Goal: Task Accomplishment & Management: Complete application form

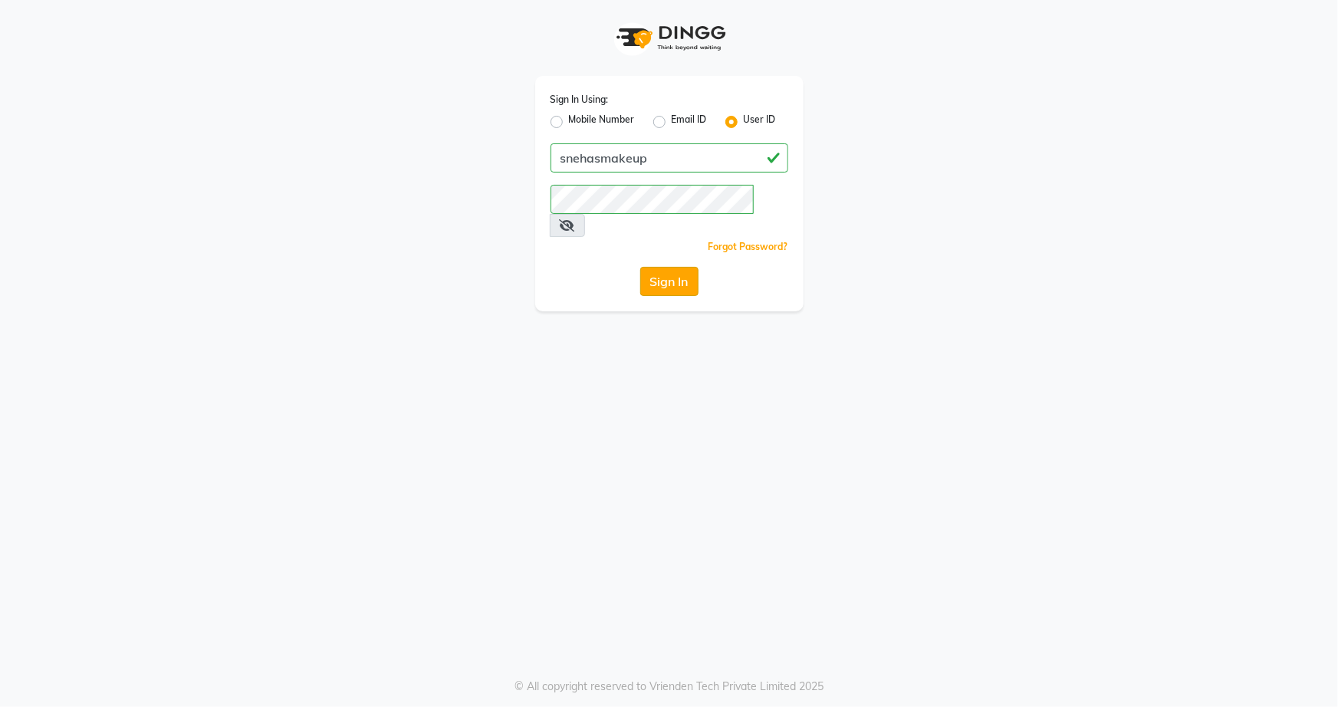
click at [673, 267] on button "Sign In" at bounding box center [669, 281] width 58 height 29
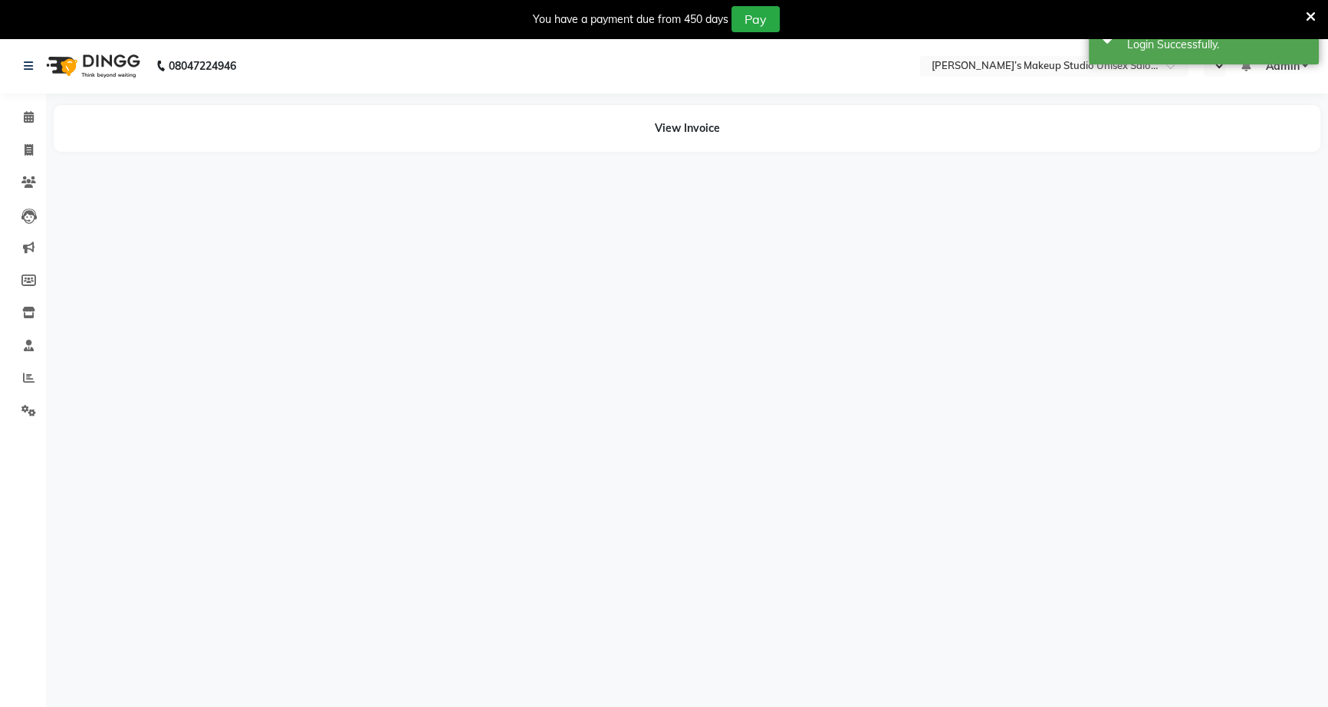
select select "en"
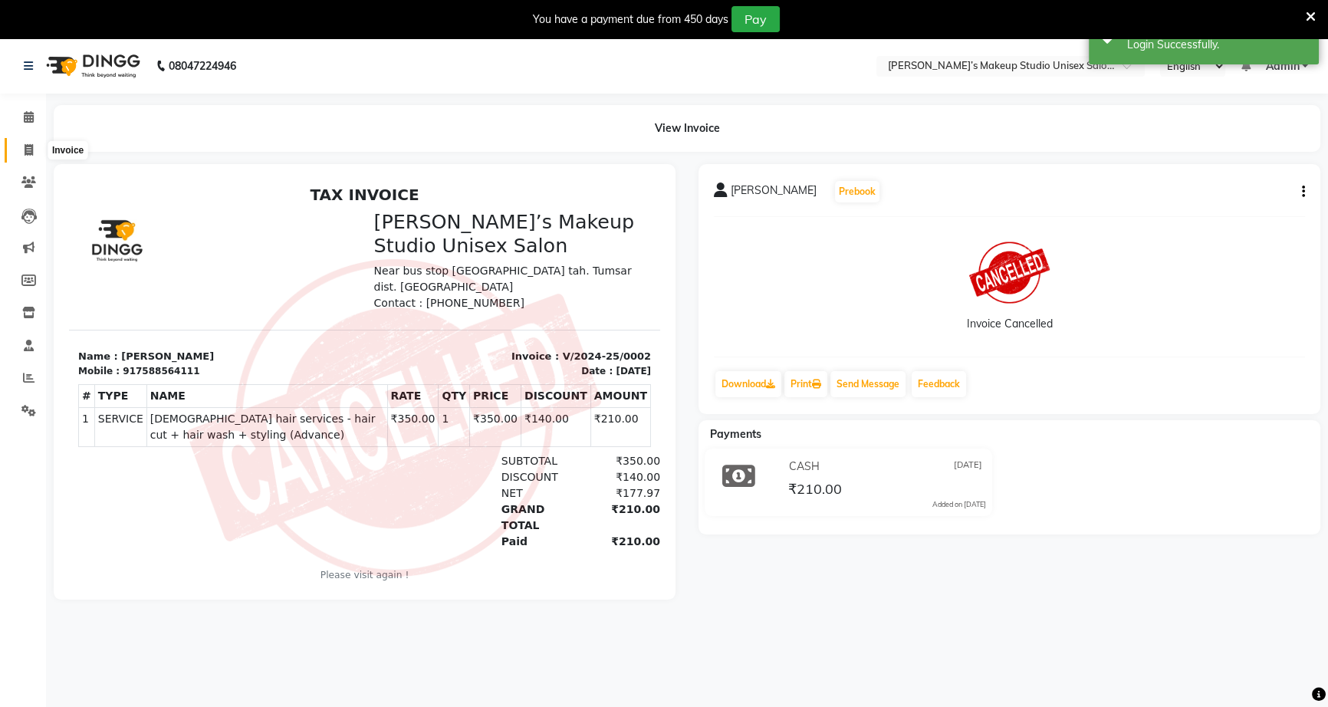
click at [23, 147] on span at bounding box center [28, 151] width 27 height 18
select select "service"
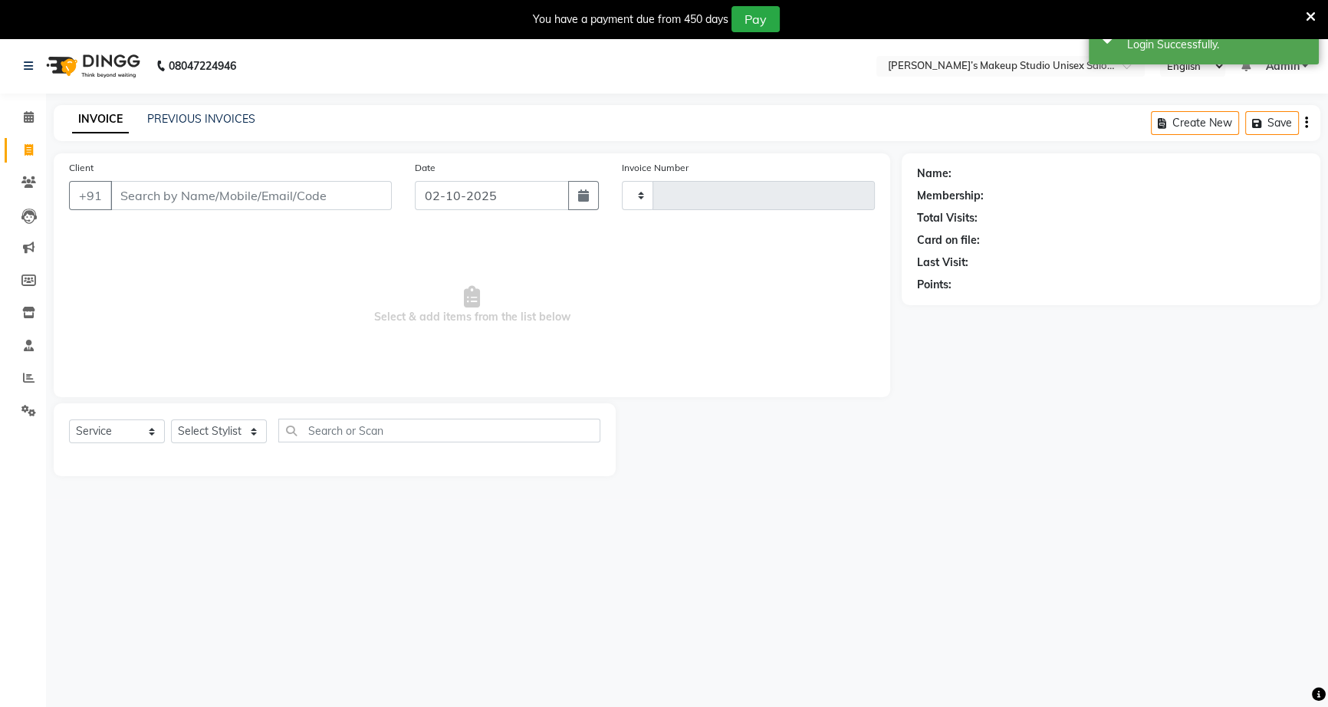
scroll to position [38, 0]
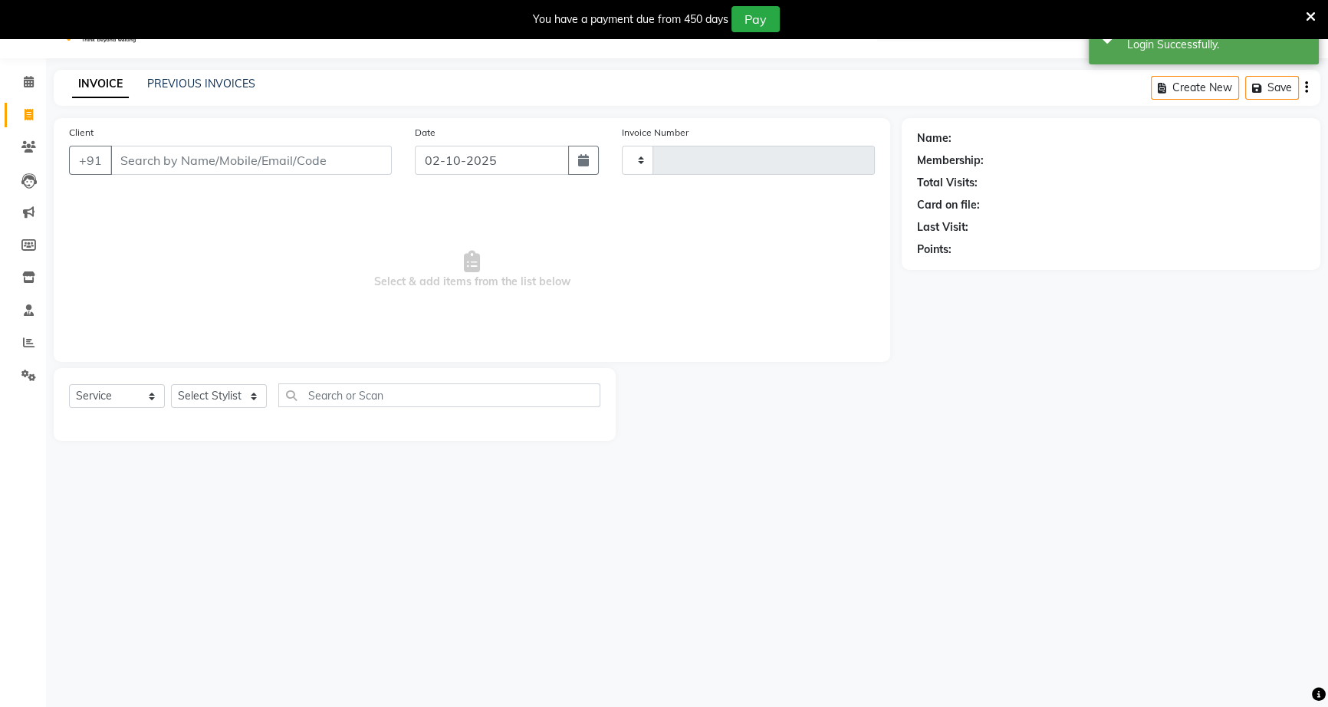
type input "1245"
select select "6543"
click at [192, 158] on input "Client" at bounding box center [250, 157] width 281 height 29
click at [192, 392] on select "Select Stylist [PERSON_NAME] [PERSON_NAME] [PERSON_NAME] [PERSON_NAME] rekha sn…" at bounding box center [219, 393] width 96 height 24
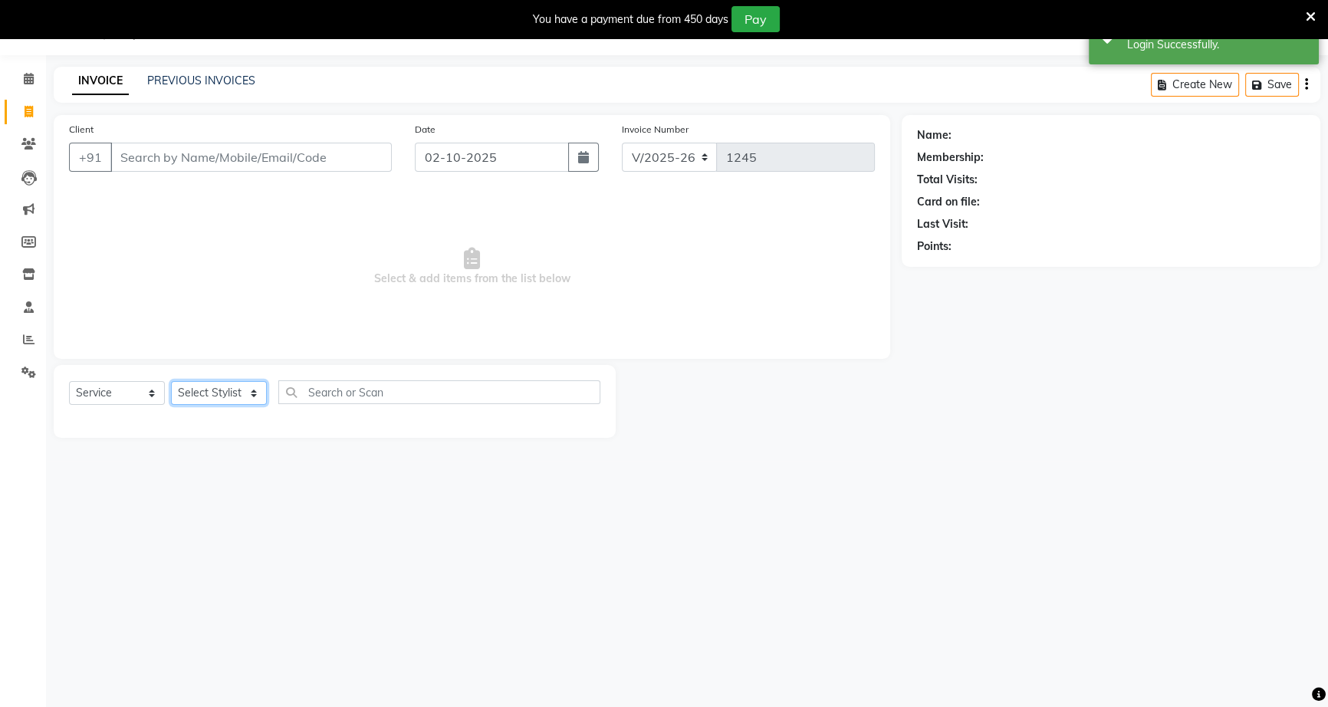
select select "60553"
click at [171, 381] on select "Select Stylist [PERSON_NAME] [PERSON_NAME] [PERSON_NAME] [PERSON_NAME] rekha sn…" at bounding box center [219, 393] width 96 height 24
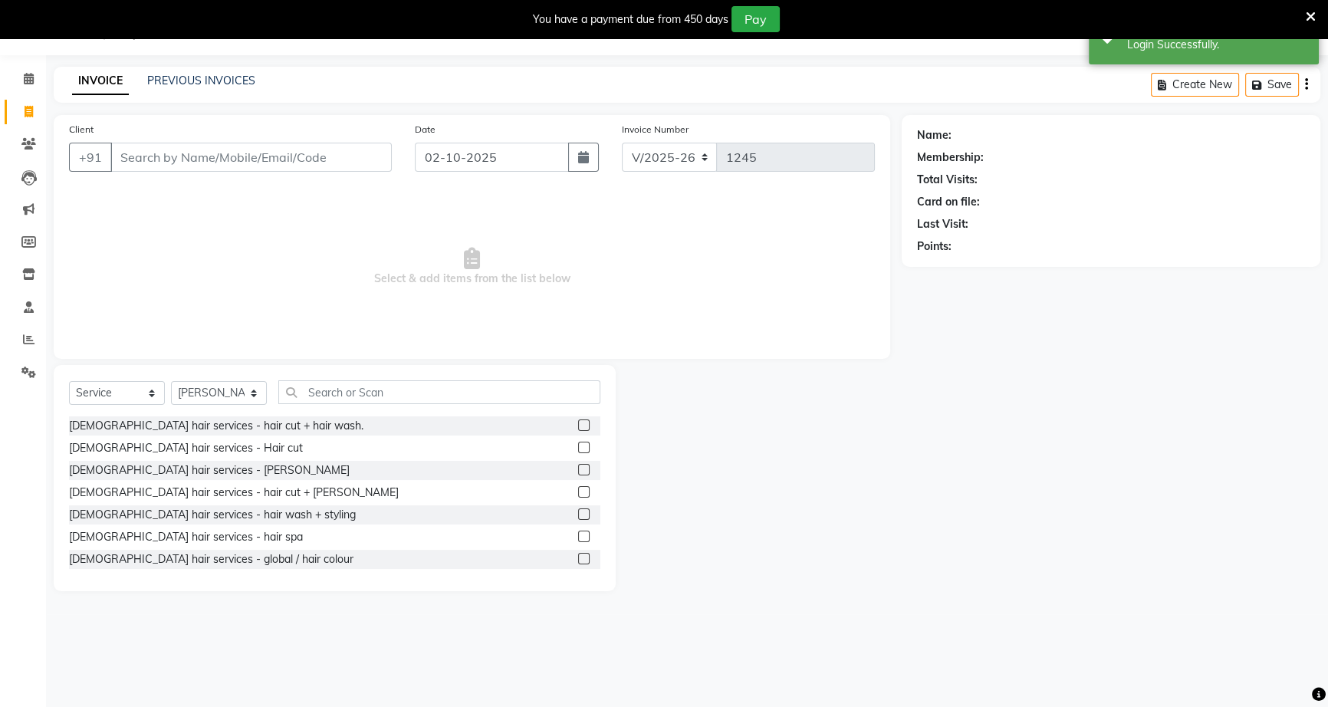
click at [578, 534] on label at bounding box center [584, 537] width 12 height 12
click at [578, 534] on input "checkbox" at bounding box center [583, 537] width 10 height 10
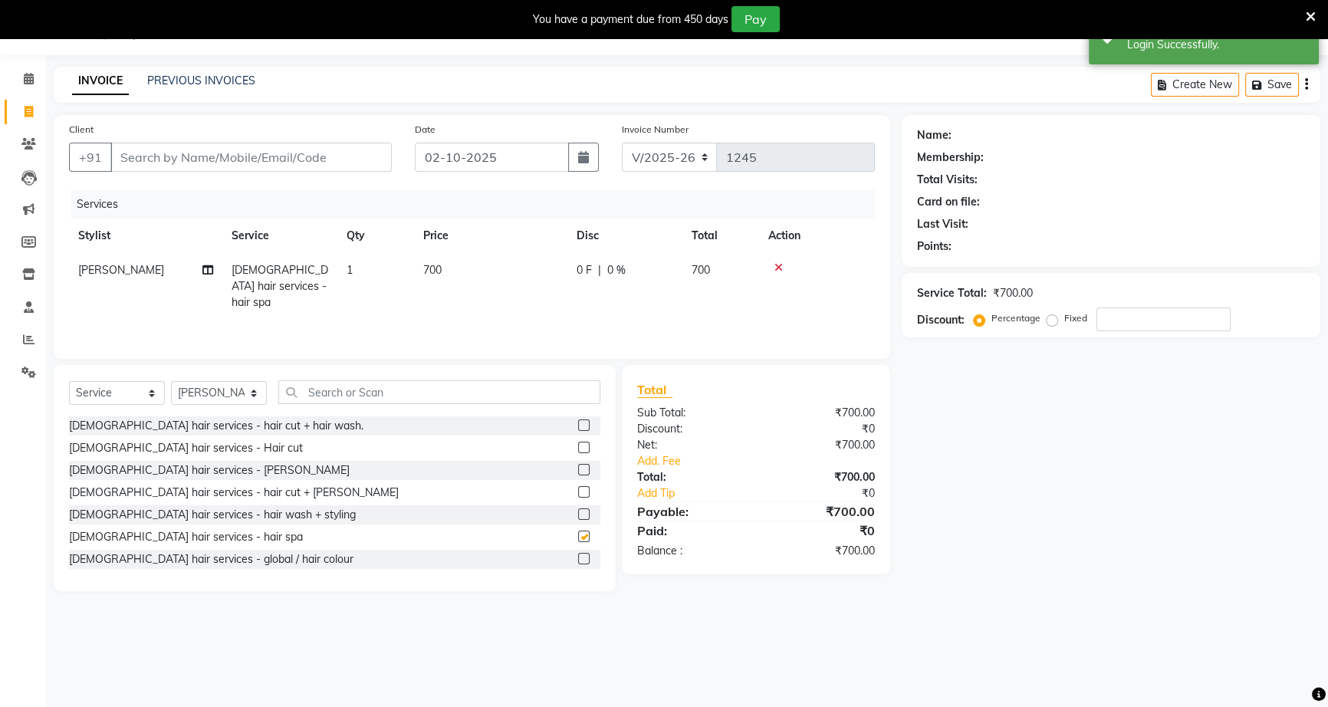
checkbox input "false"
click at [774, 259] on td at bounding box center [817, 286] width 116 height 67
click at [783, 264] on div at bounding box center [816, 267] width 97 height 11
click at [779, 266] on icon at bounding box center [779, 267] width 8 height 11
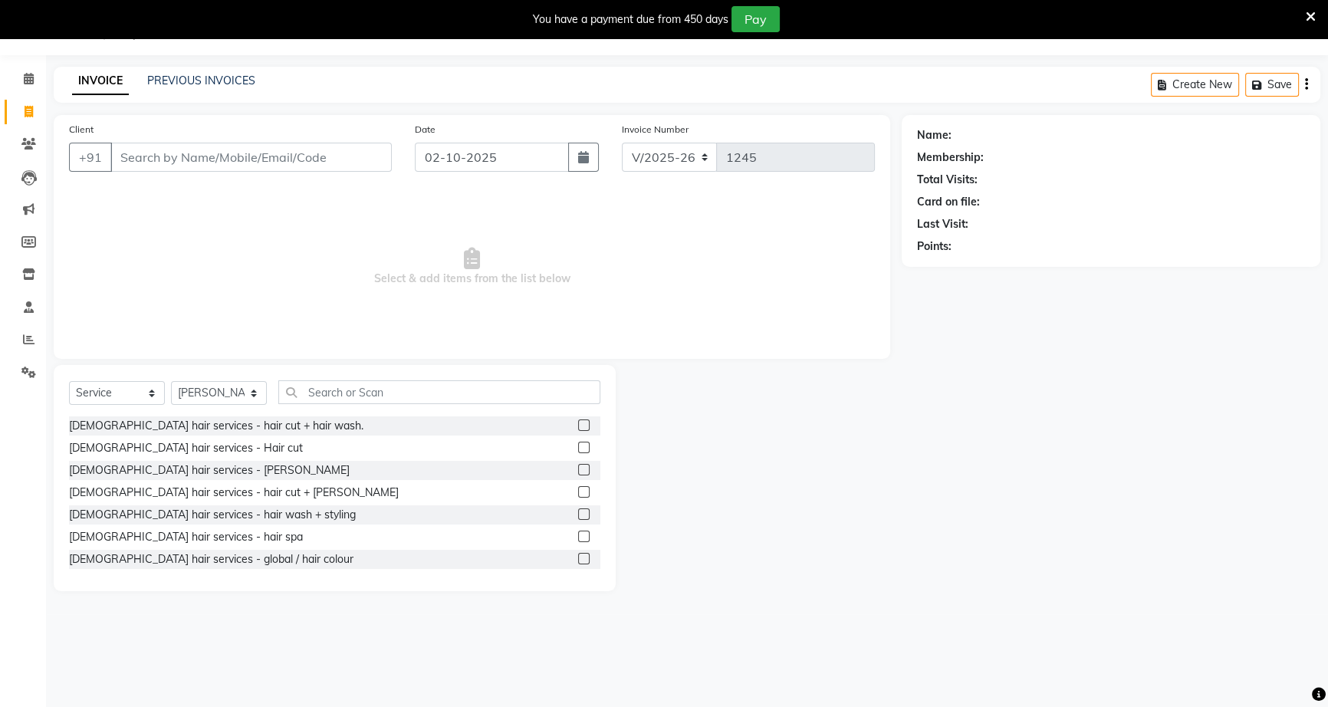
scroll to position [69, 0]
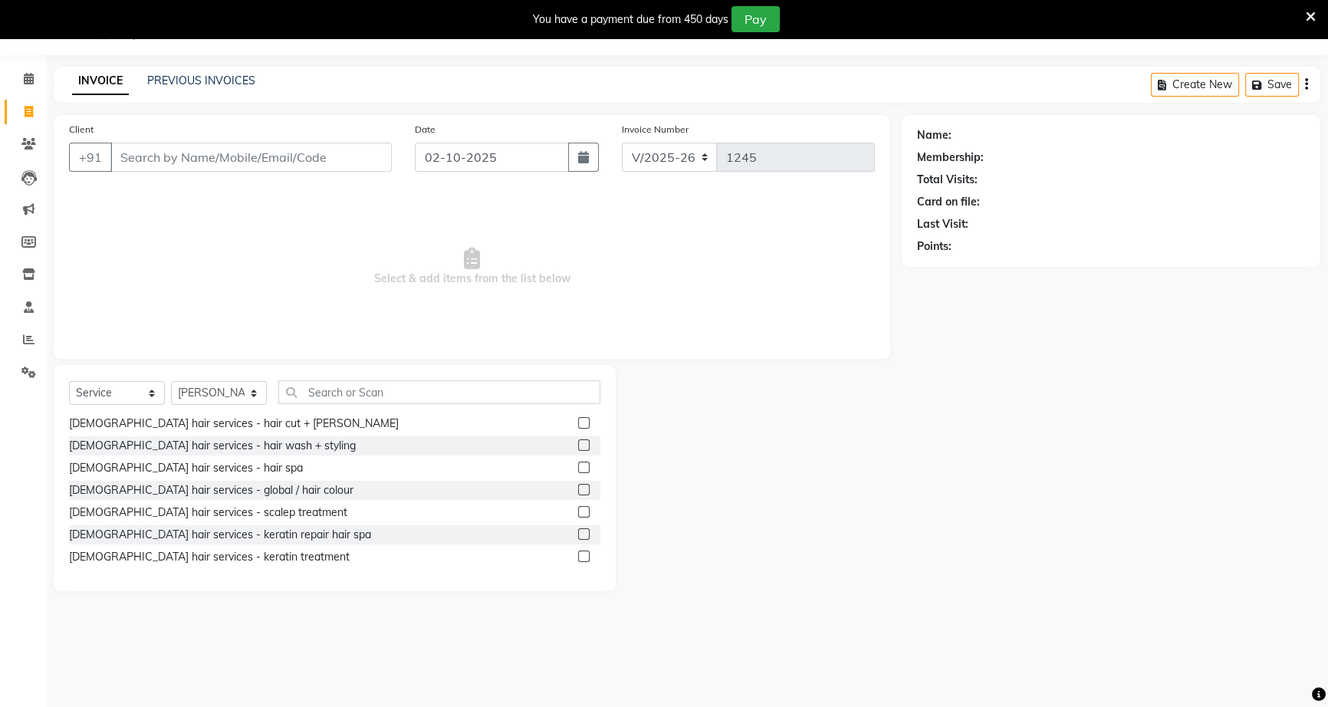
click at [578, 443] on label at bounding box center [584, 445] width 12 height 12
click at [578, 443] on input "checkbox" at bounding box center [583, 446] width 10 height 10
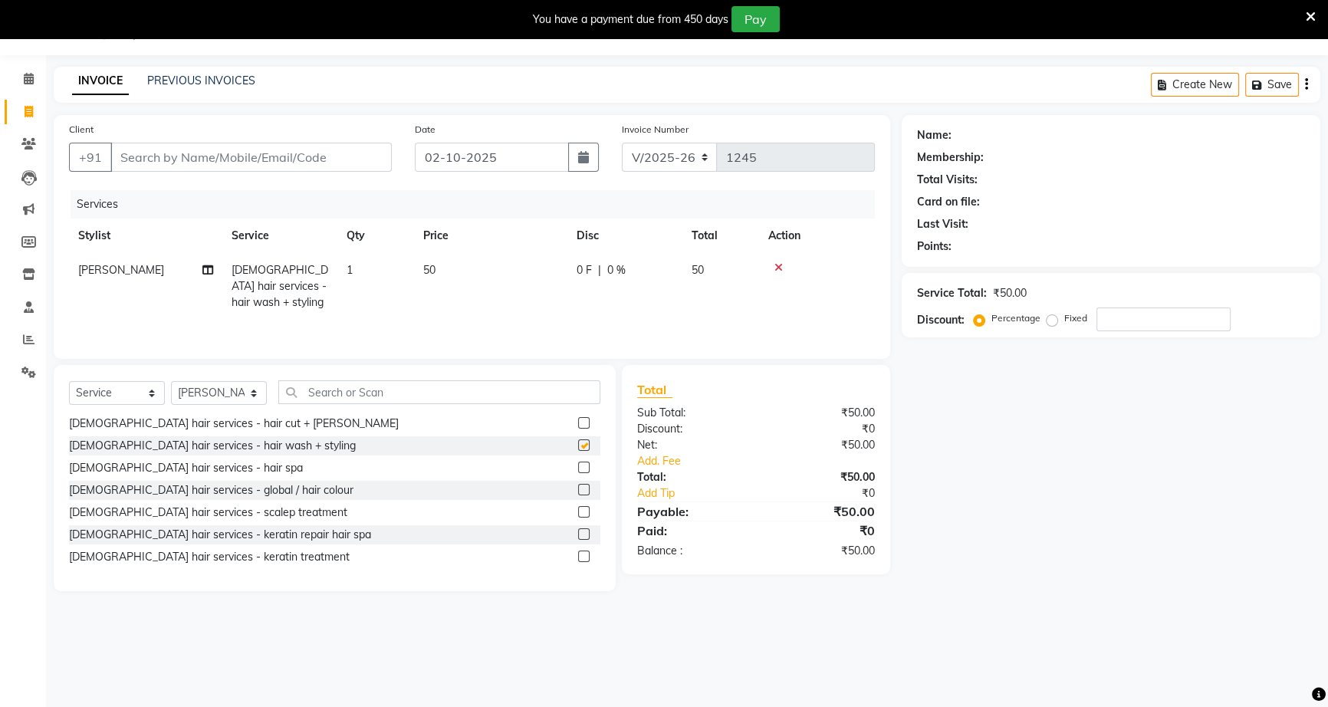
checkbox input "false"
click at [604, 268] on div "0 F | 0 %" at bounding box center [625, 270] width 97 height 16
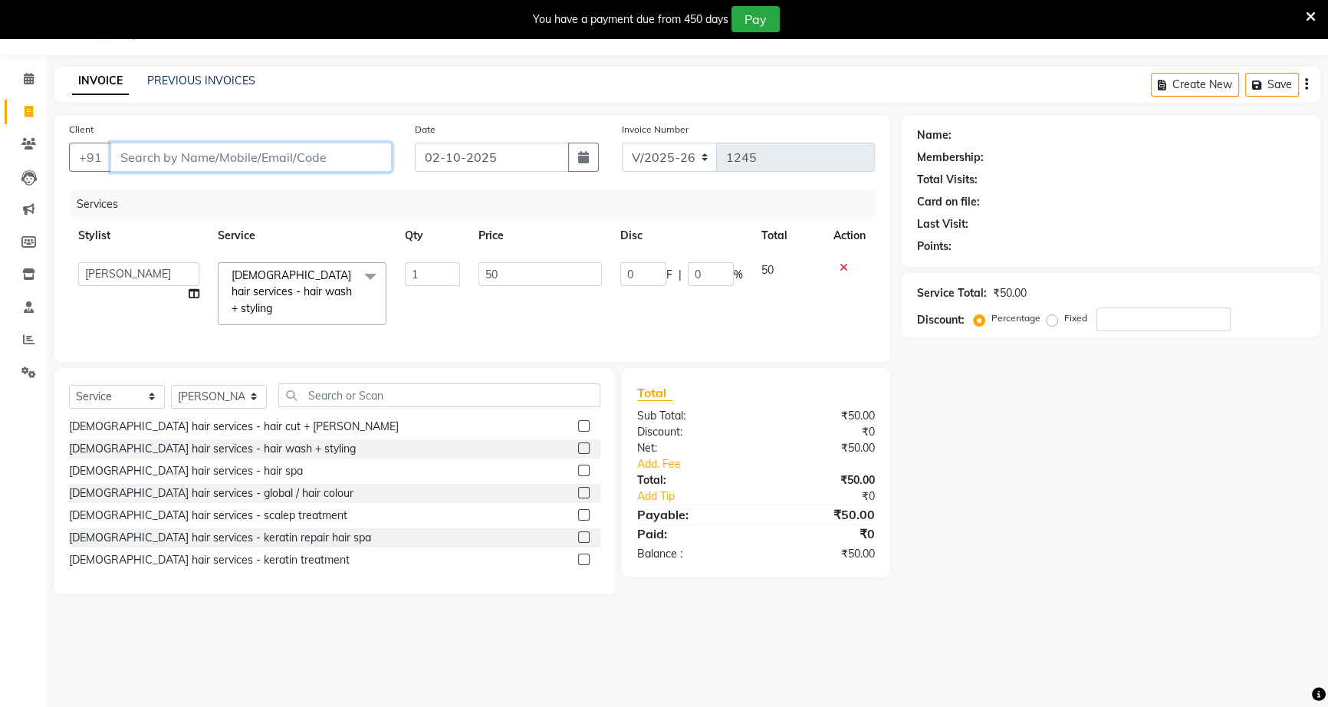
click at [337, 153] on input "Client" at bounding box center [250, 157] width 281 height 29
type input "8"
type input "0"
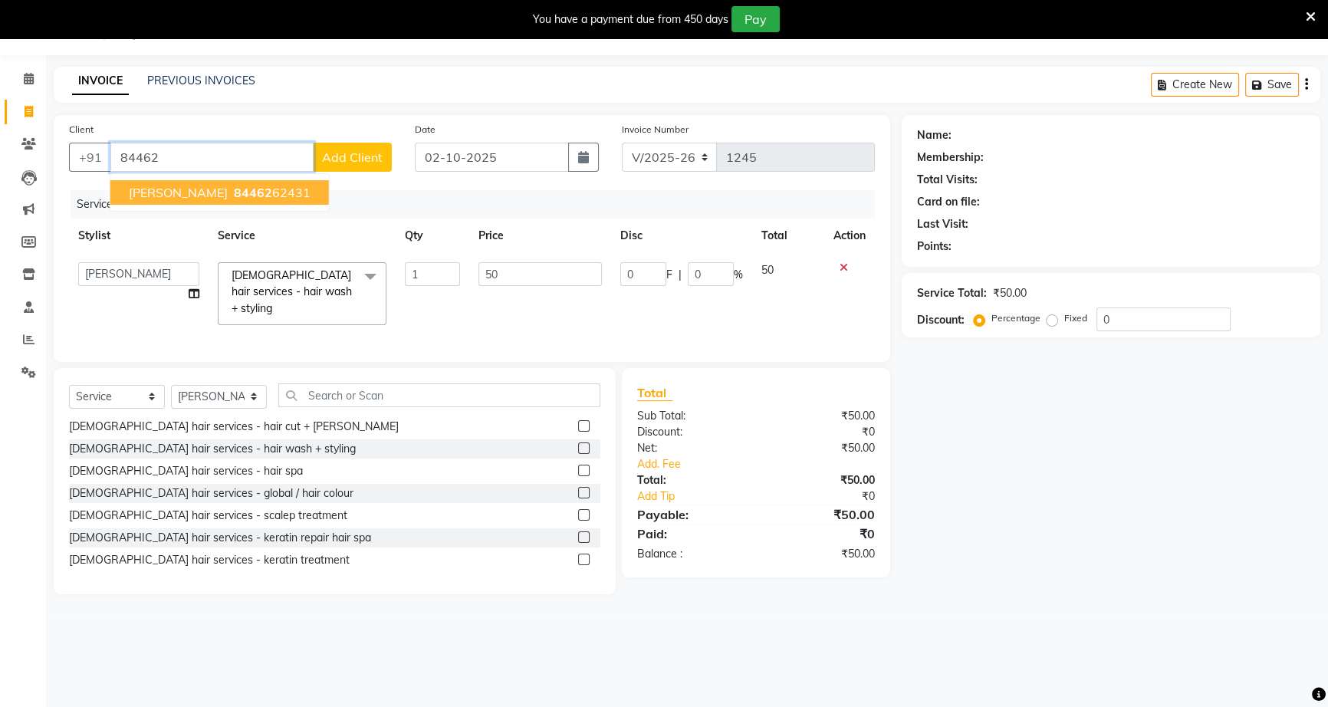
click at [139, 192] on span "[PERSON_NAME]" at bounding box center [178, 192] width 99 height 15
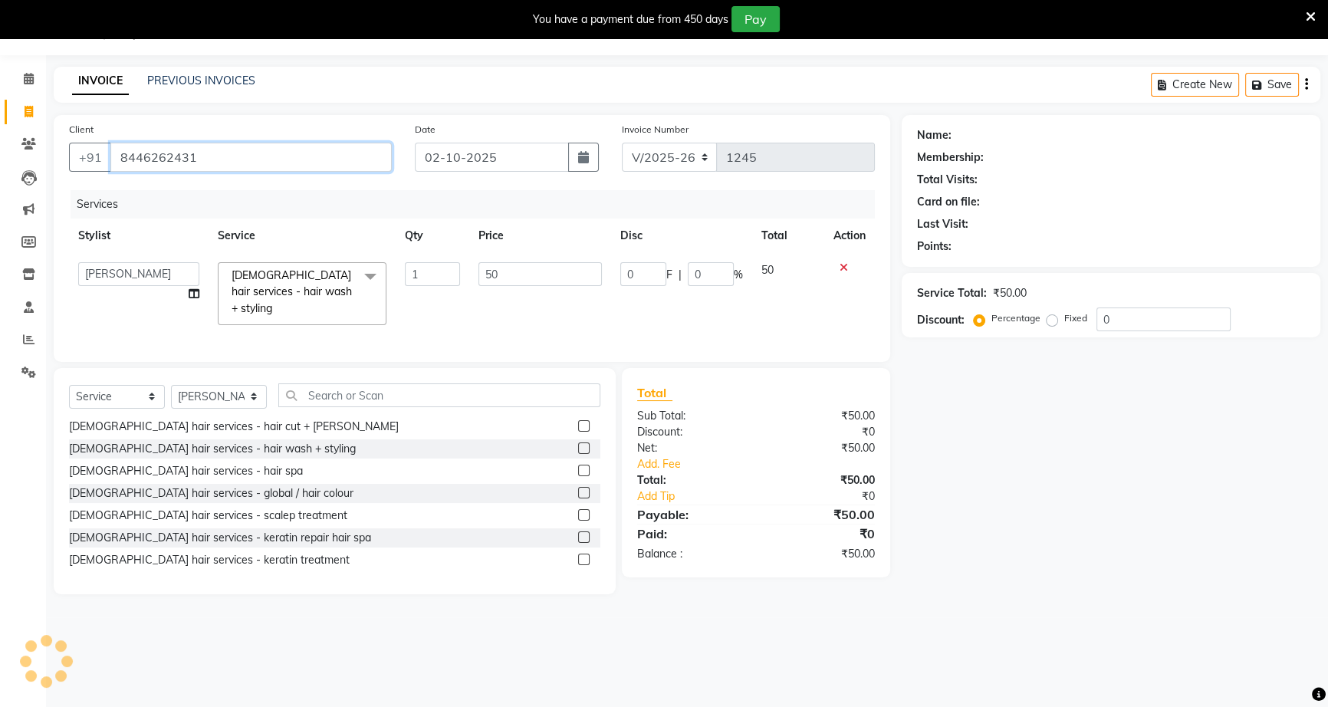
type input "8446262431"
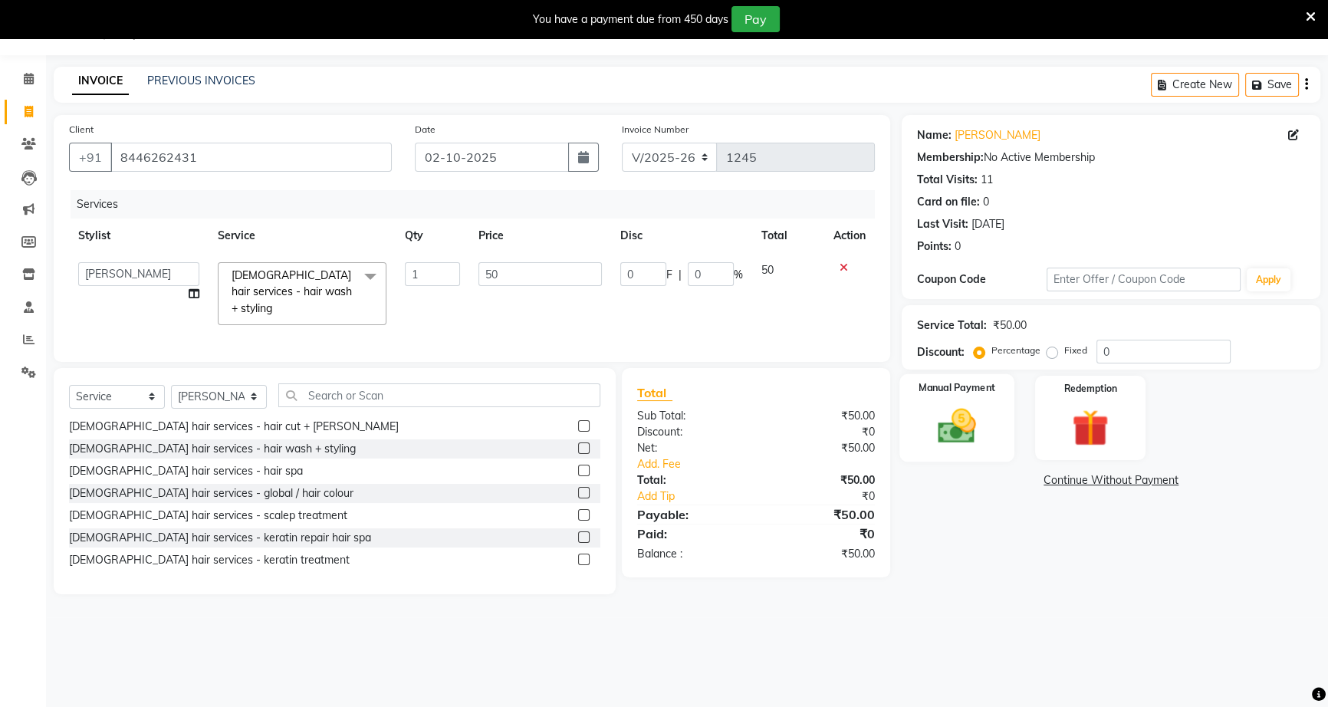
click at [964, 440] on img at bounding box center [957, 426] width 62 height 44
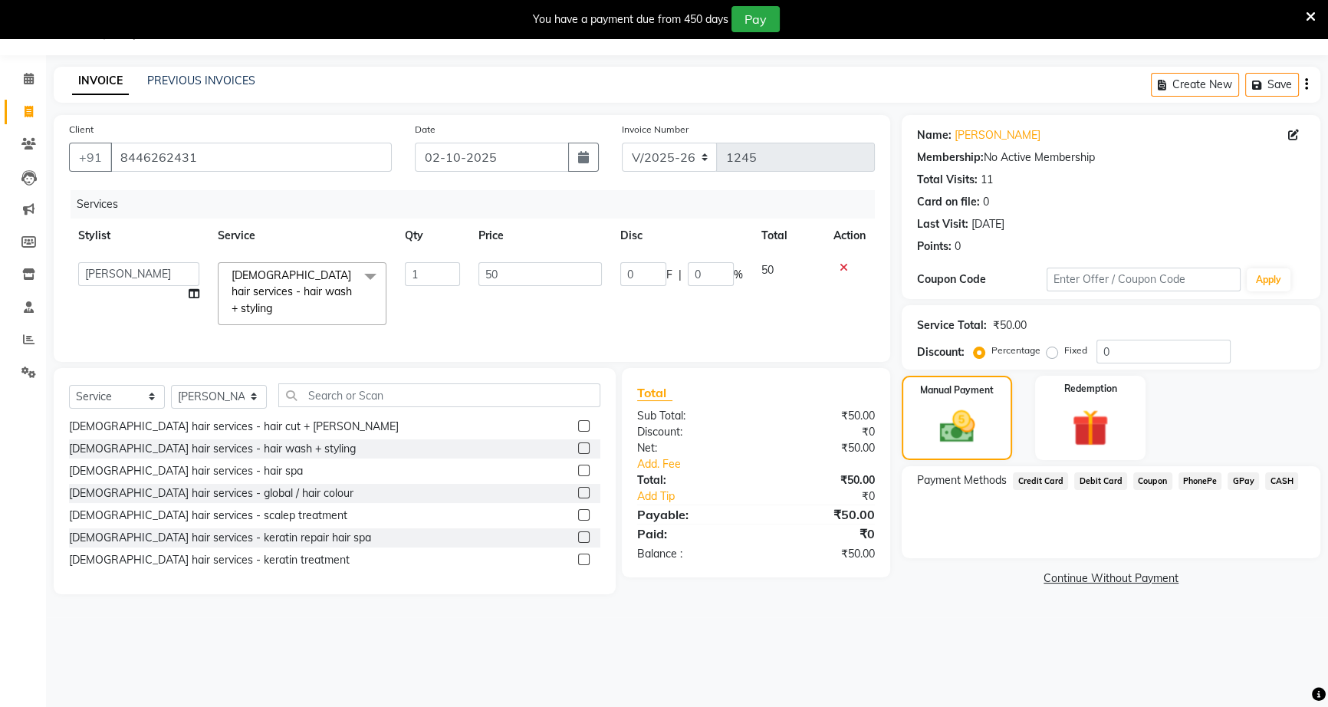
click at [1285, 474] on span "CASH" at bounding box center [1281, 481] width 33 height 18
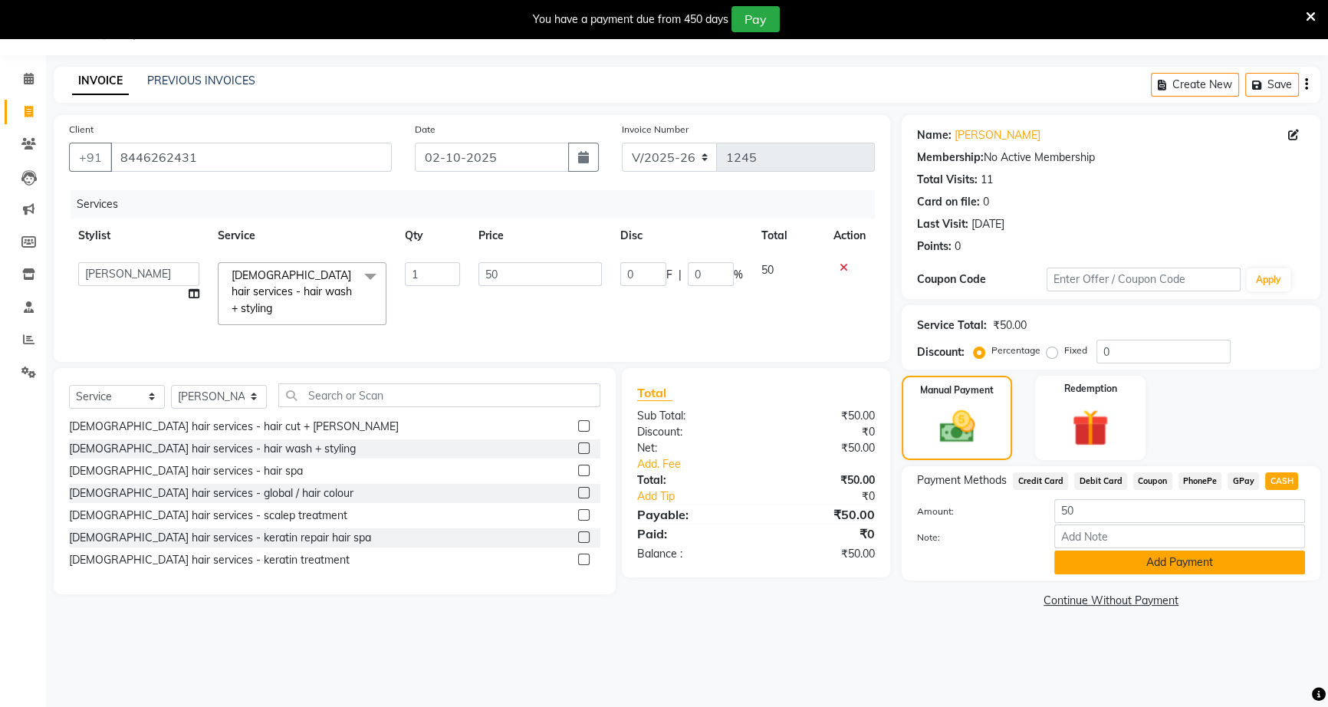
click at [1241, 552] on button "Add Payment" at bounding box center [1180, 563] width 251 height 24
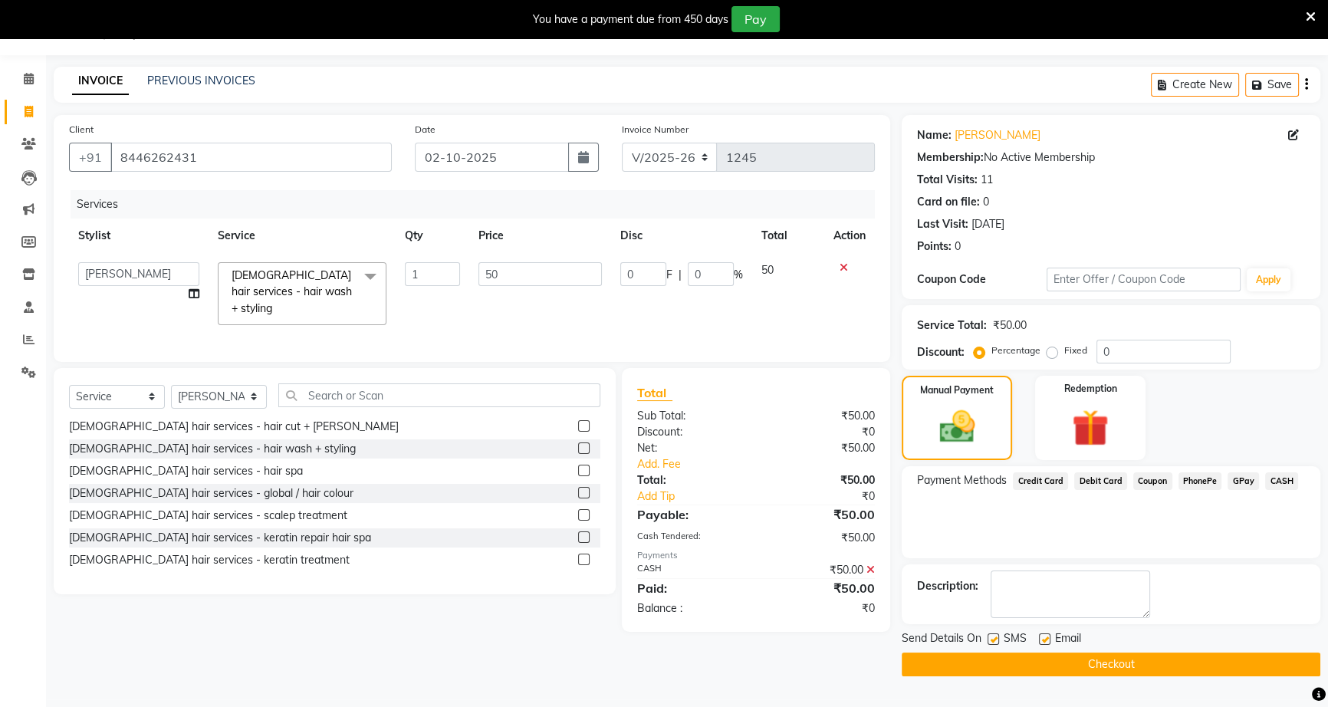
click at [1173, 655] on button "Checkout" at bounding box center [1111, 665] width 419 height 24
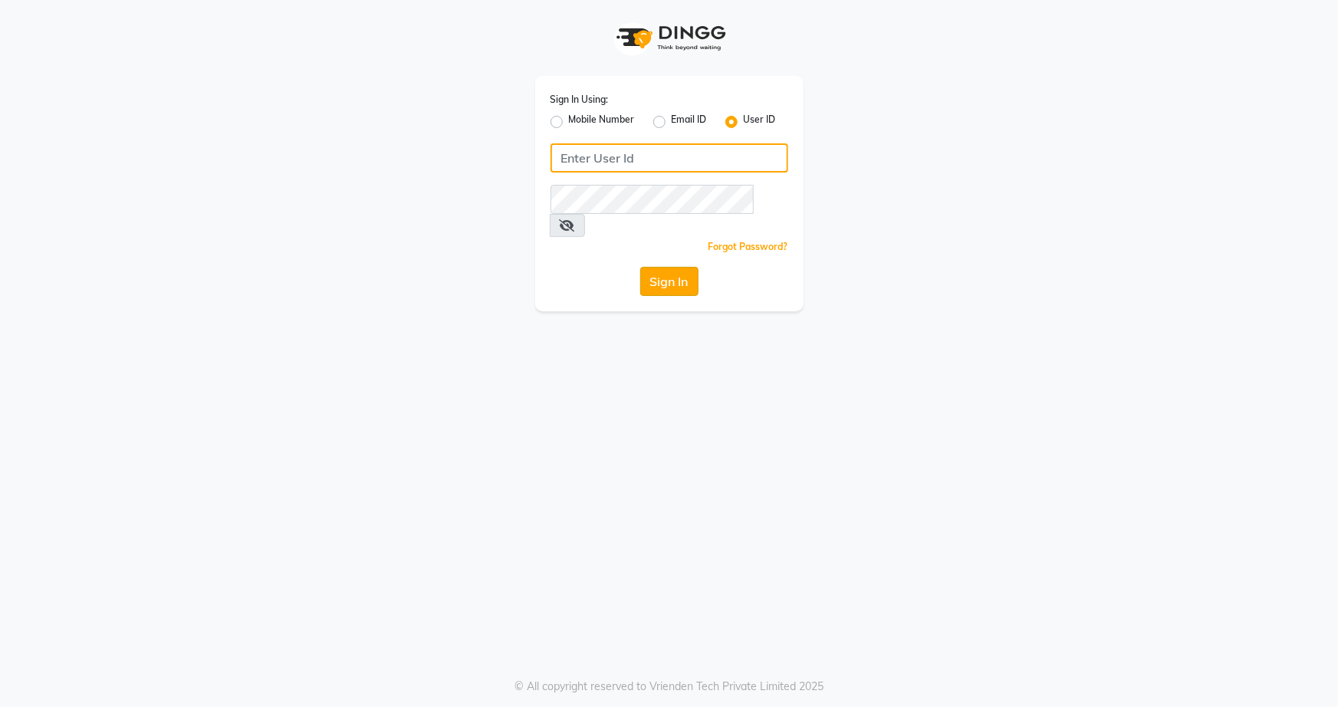
type input "snehasmakeup"
click at [670, 267] on button "Sign In" at bounding box center [669, 281] width 58 height 29
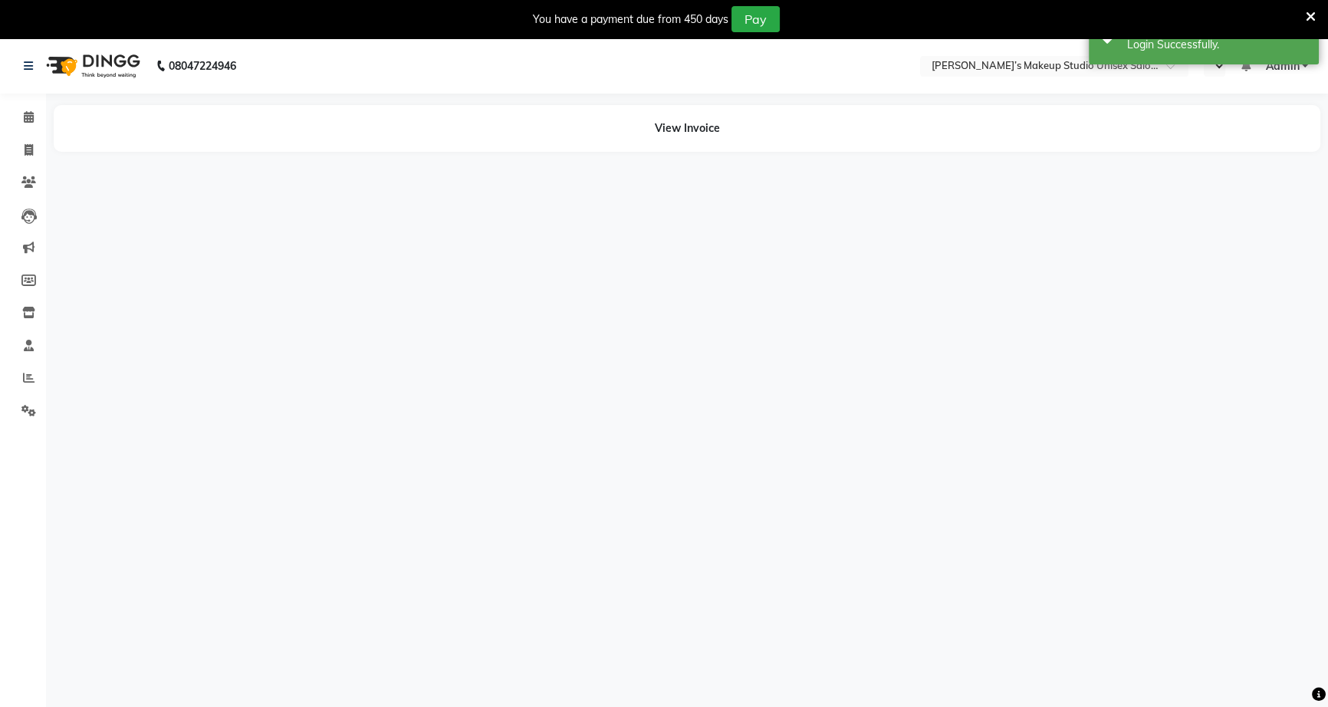
select select "en"
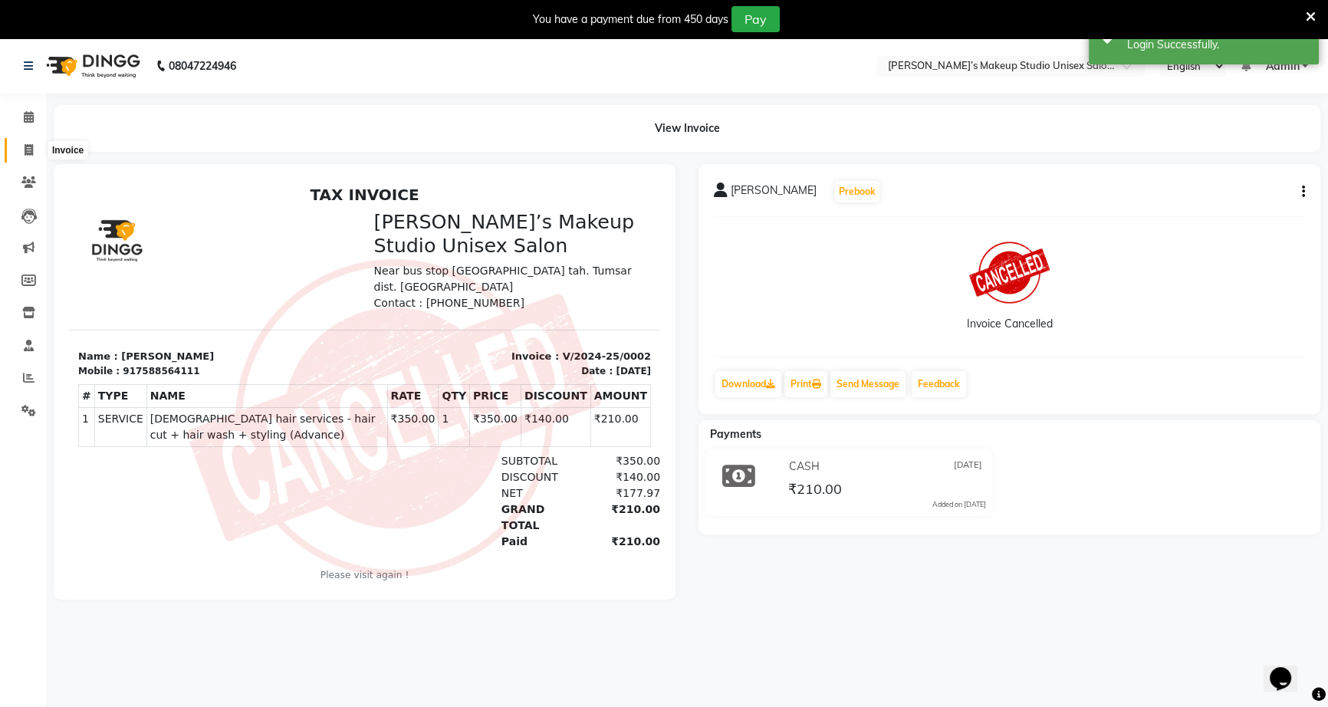
click at [41, 143] on span at bounding box center [28, 151] width 27 height 18
select select "service"
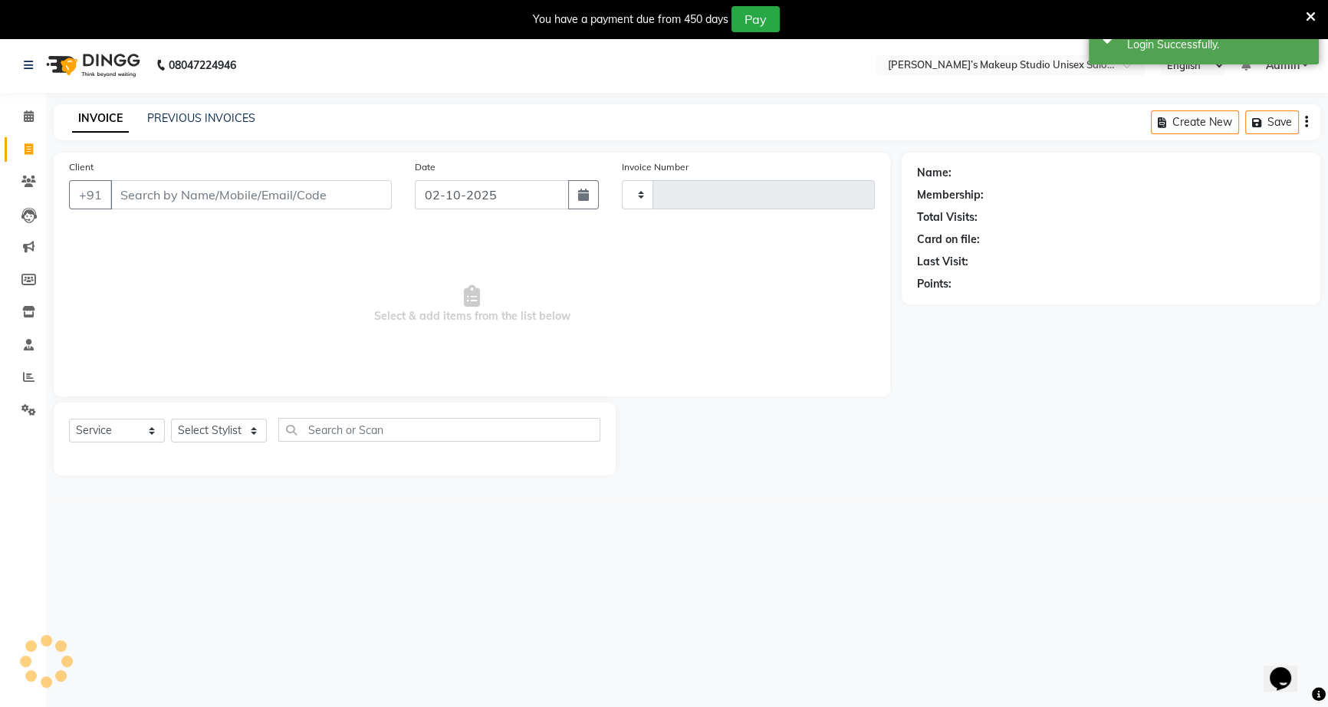
type input "1246"
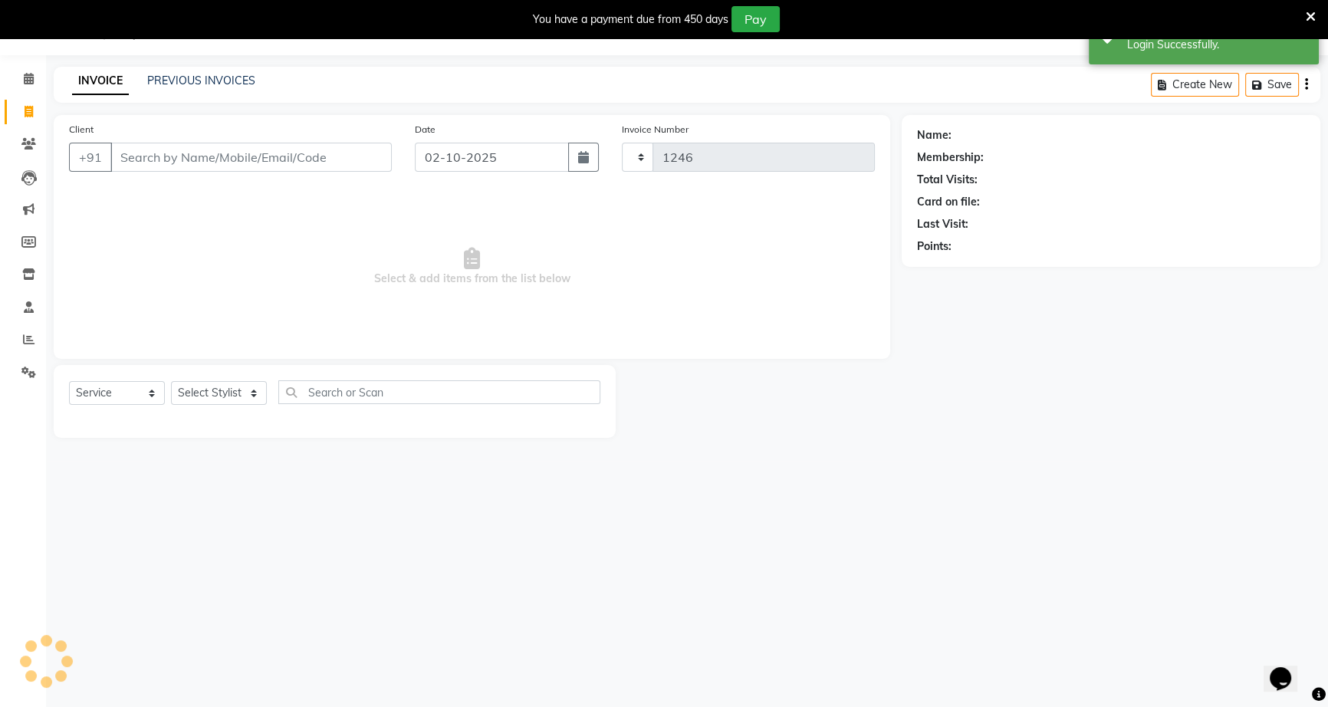
select select "6543"
click at [209, 162] on input "Client" at bounding box center [250, 157] width 281 height 29
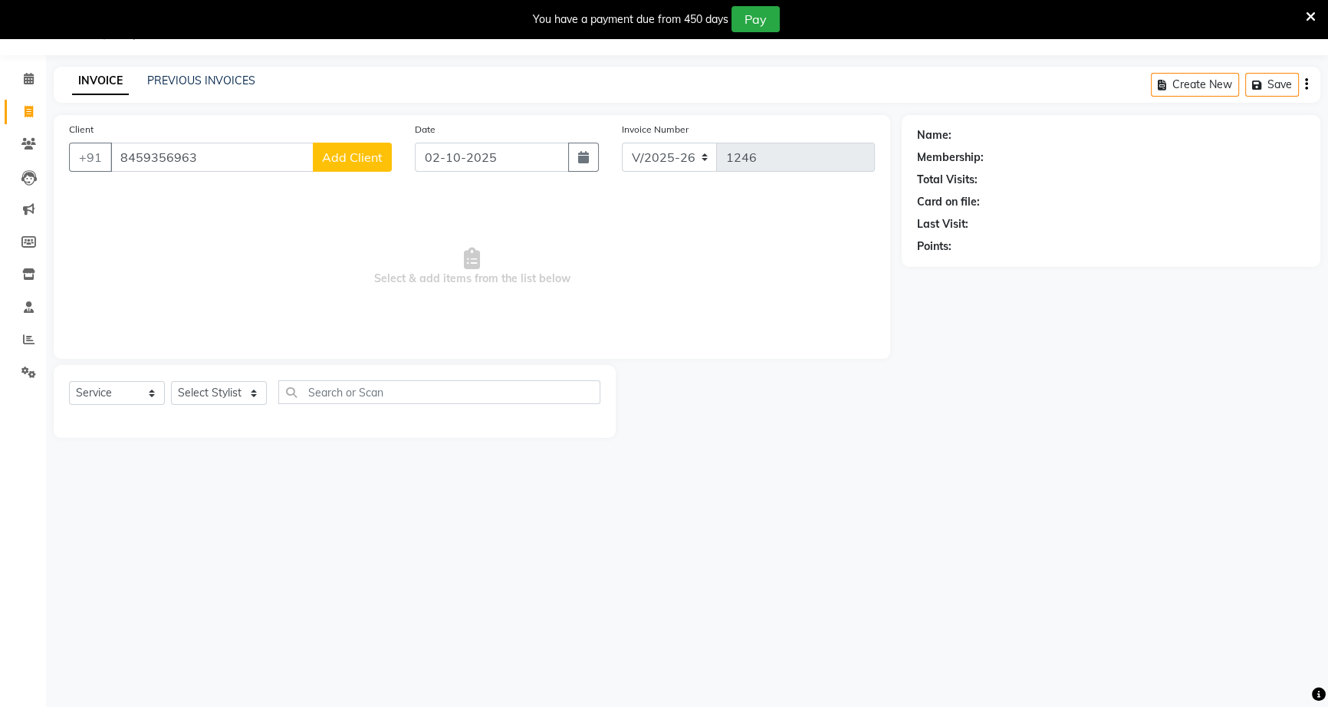
type input "8459356963"
click at [347, 167] on button "Add Client" at bounding box center [352, 157] width 79 height 29
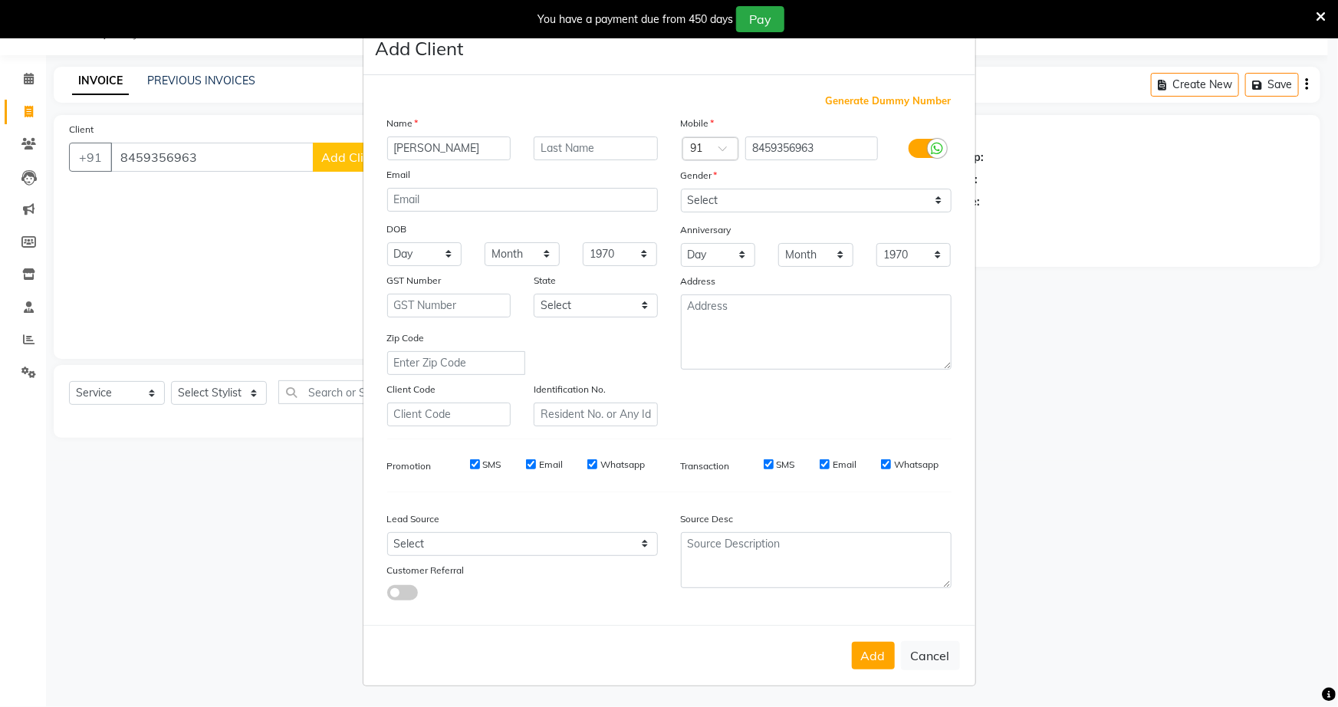
type input "kamal"
click at [728, 202] on select "Select Male Female Other Prefer Not To Say" at bounding box center [816, 201] width 271 height 24
select select "male"
click at [681, 189] on select "Select Male Female Other Prefer Not To Say" at bounding box center [816, 201] width 271 height 24
click at [864, 666] on button "Add" at bounding box center [873, 656] width 43 height 28
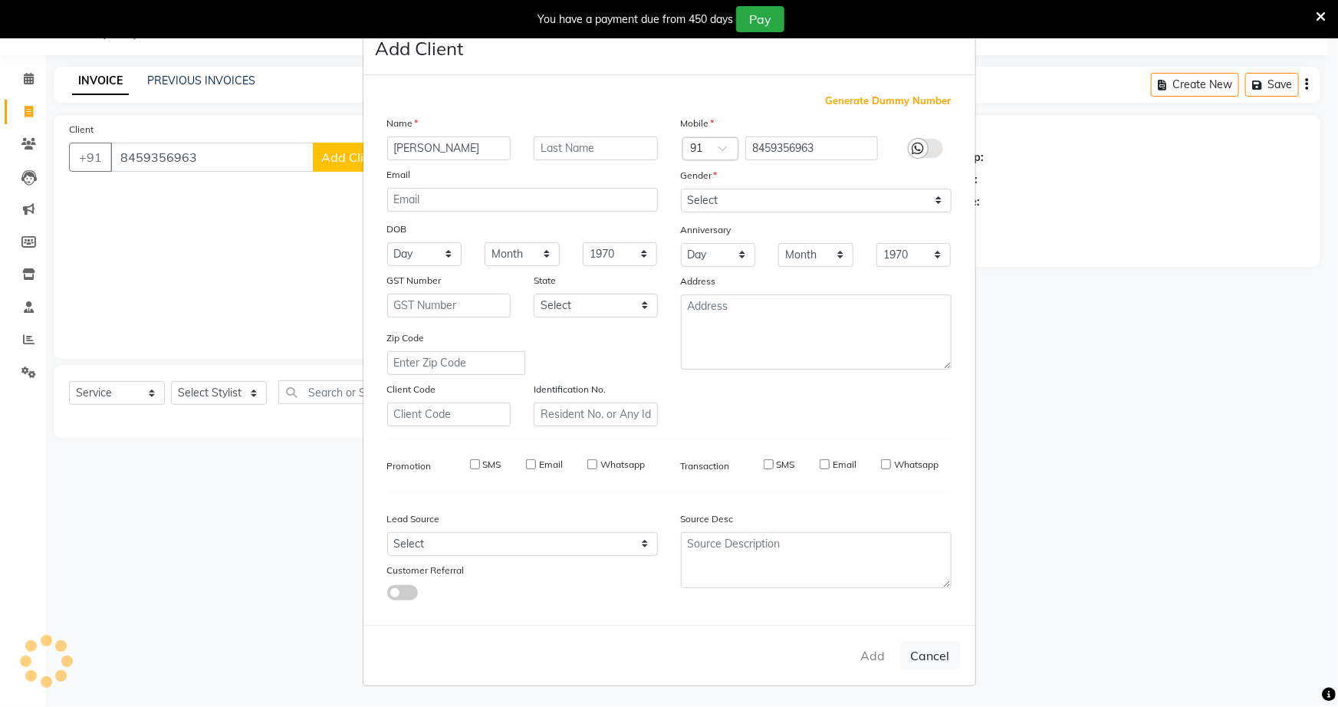
select select
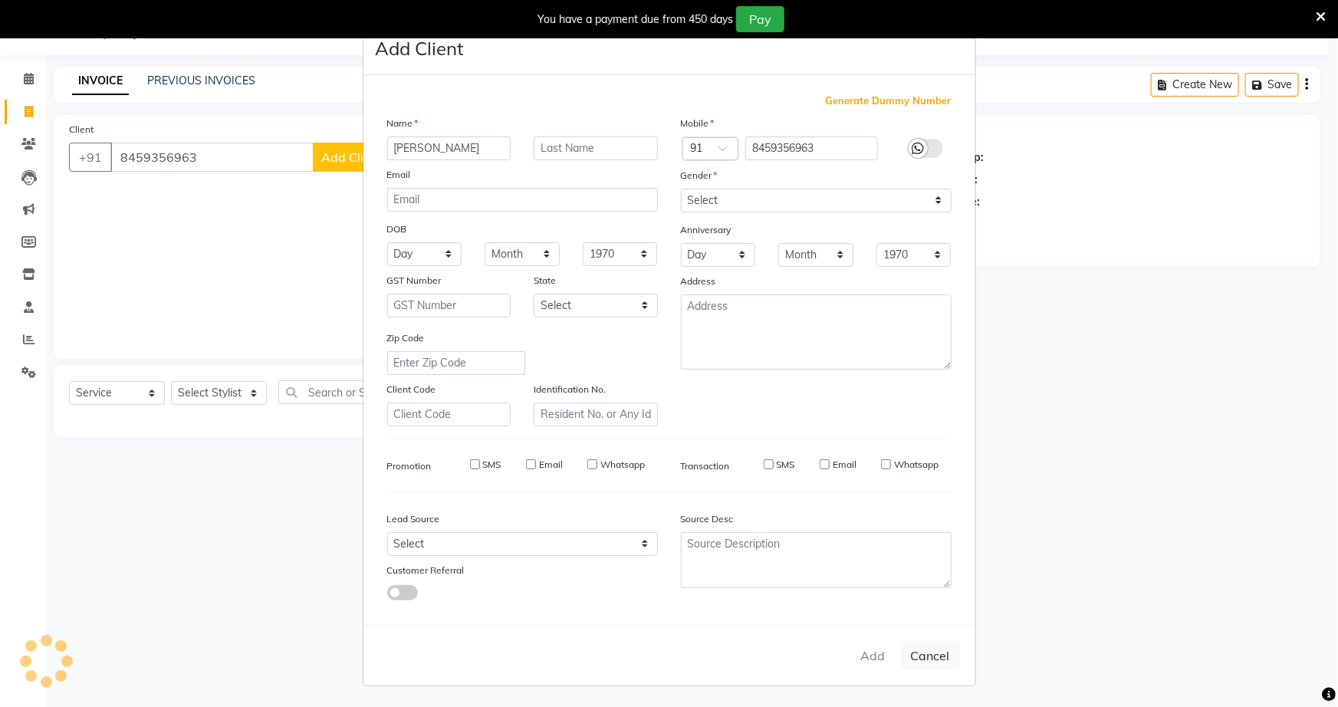
select select
checkbox input "false"
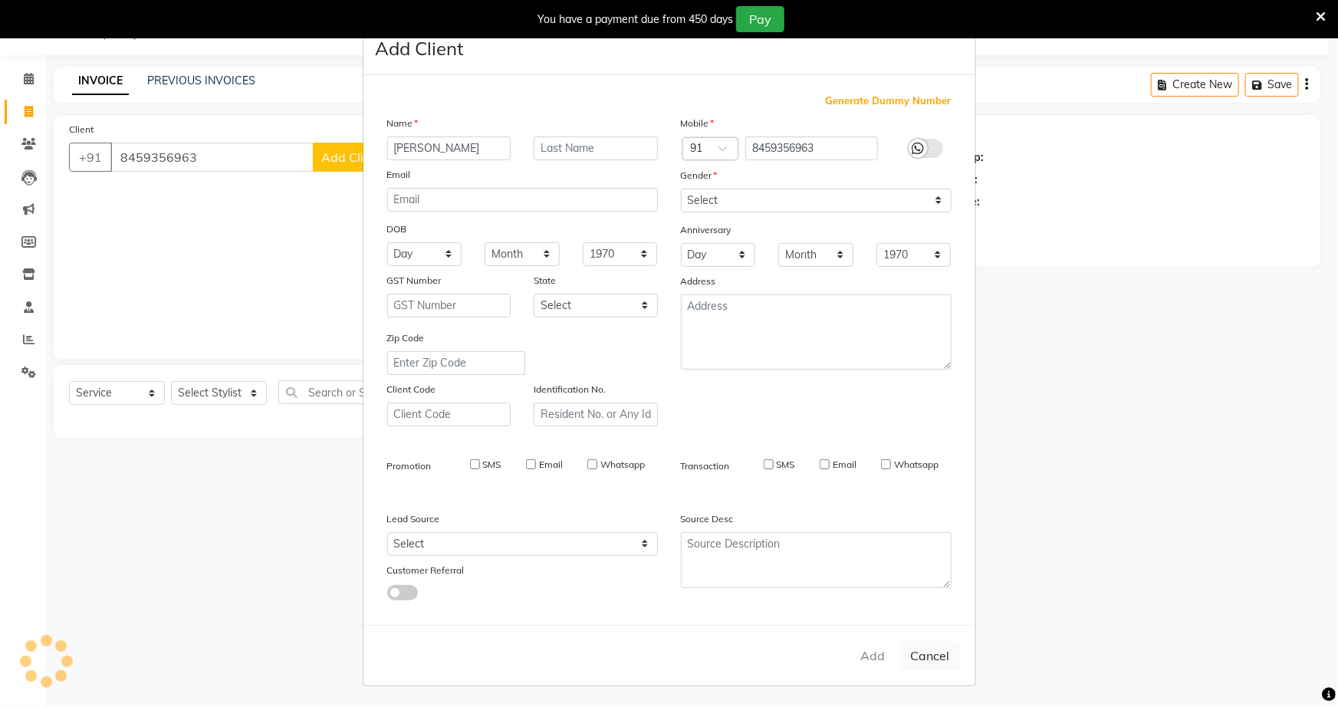
checkbox input "false"
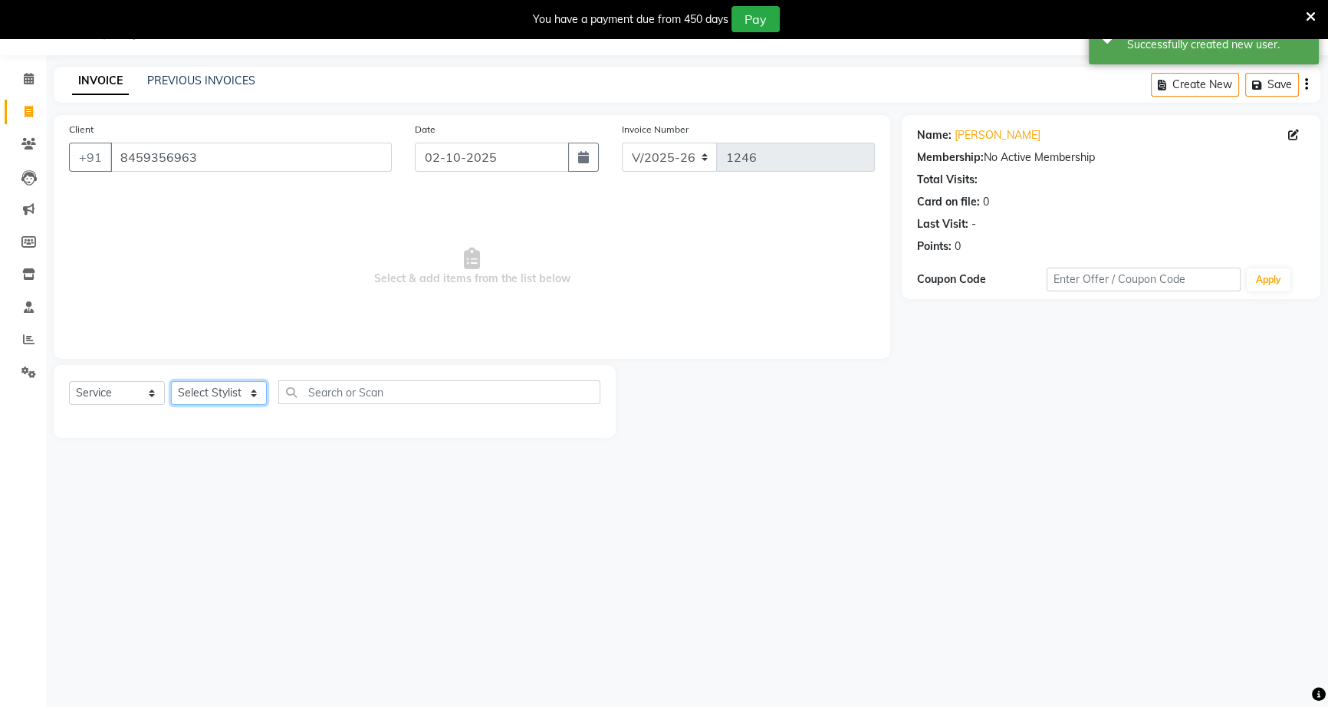
click at [251, 397] on select "Select Stylist [PERSON_NAME] [PERSON_NAME] [PERSON_NAME] [PERSON_NAME] rekha sn…" at bounding box center [219, 393] width 96 height 24
select select "89140"
click at [171, 381] on select "Select Stylist [PERSON_NAME] [PERSON_NAME] [PERSON_NAME] [PERSON_NAME] rekha sn…" at bounding box center [219, 393] width 96 height 24
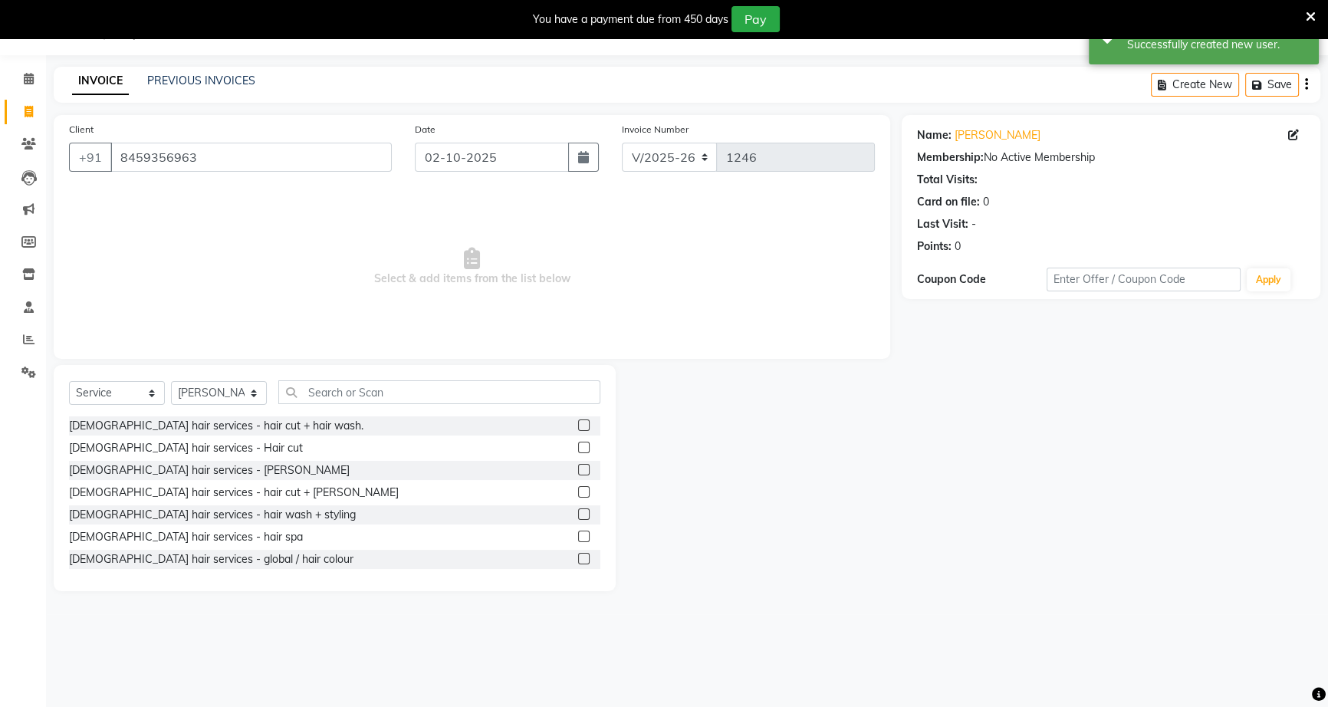
click at [578, 446] on label at bounding box center [584, 448] width 12 height 12
click at [578, 446] on input "checkbox" at bounding box center [583, 448] width 10 height 10
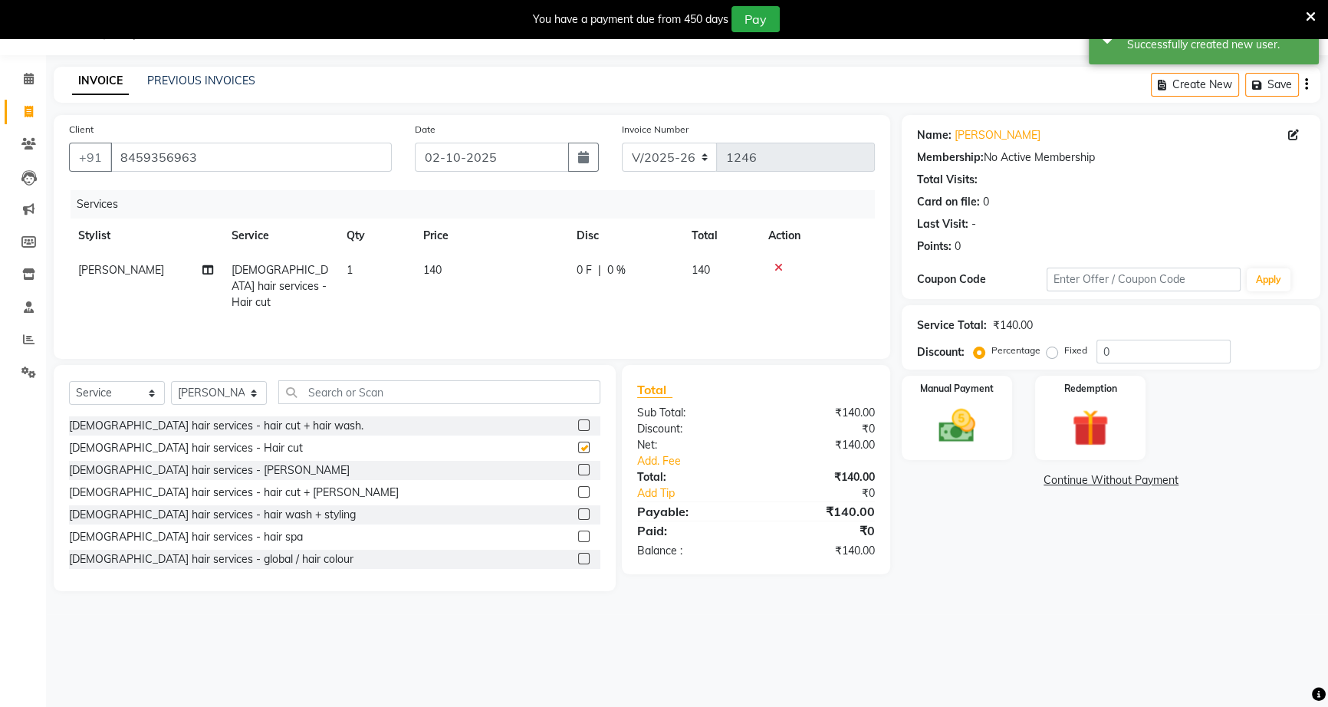
checkbox input "false"
click at [578, 471] on label at bounding box center [584, 470] width 12 height 12
click at [578, 471] on input "checkbox" at bounding box center [583, 471] width 10 height 10
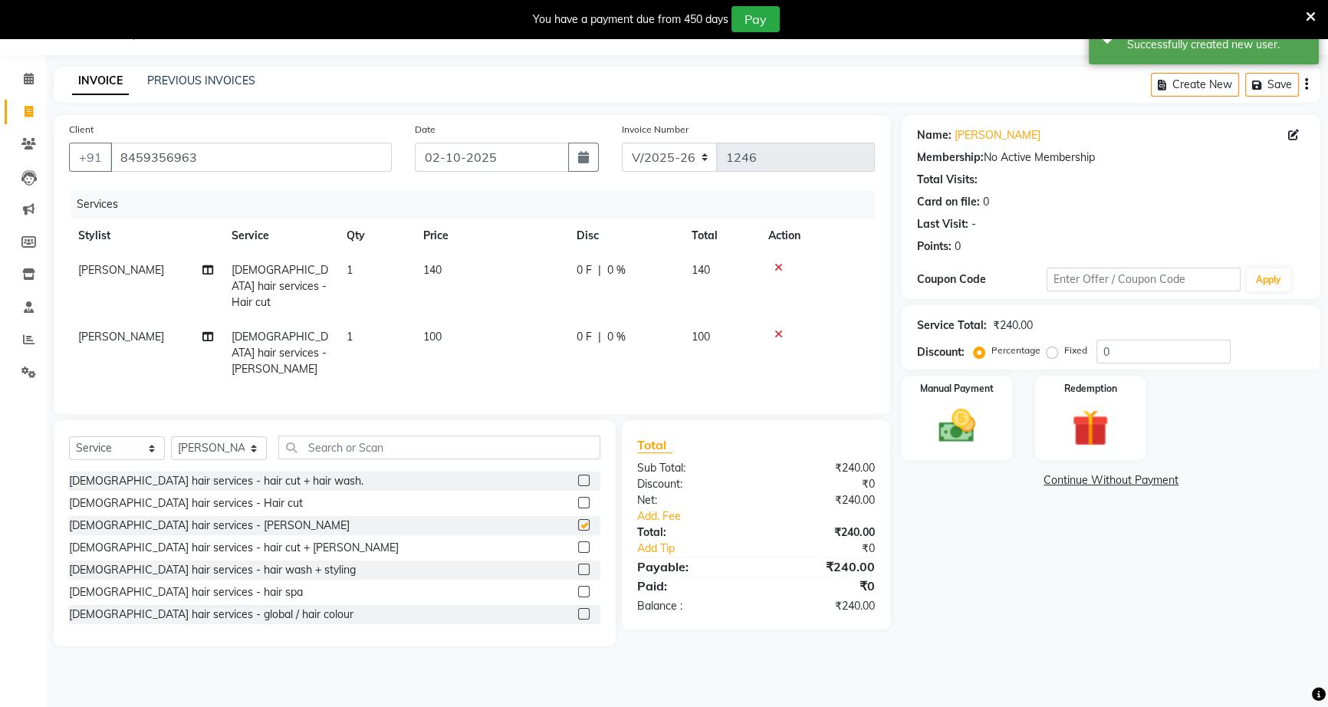
checkbox input "false"
click at [588, 268] on span "0 F" at bounding box center [584, 270] width 15 height 16
select select "89140"
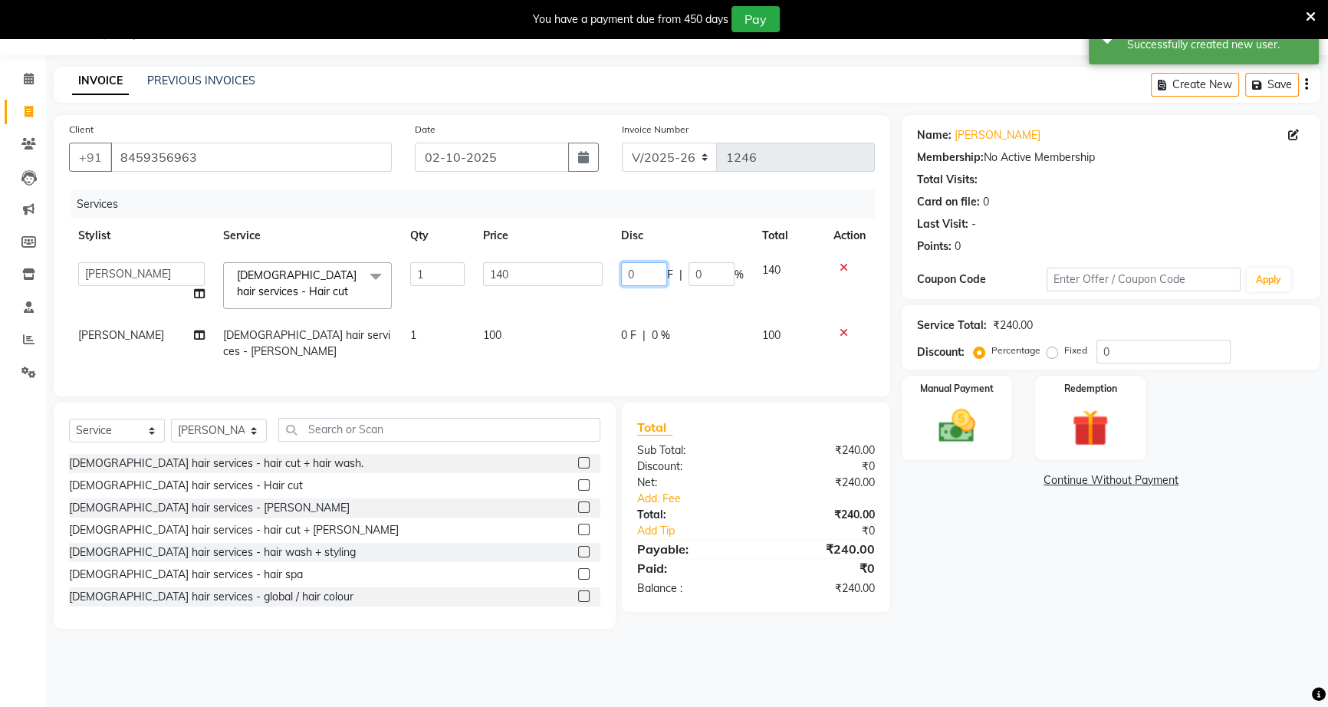
click at [628, 272] on input "0" at bounding box center [644, 274] width 46 height 24
type input "40"
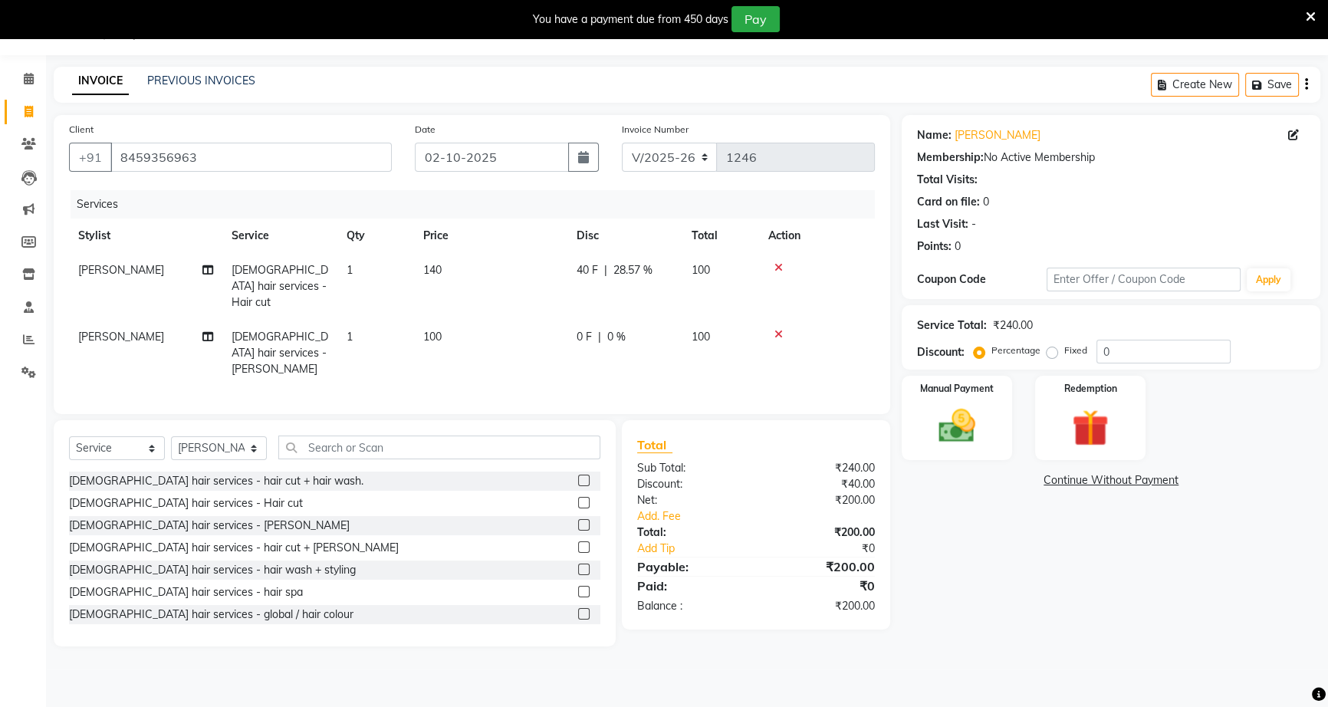
click at [618, 331] on td "0 F | 0 %" at bounding box center [625, 353] width 115 height 67
select select "89140"
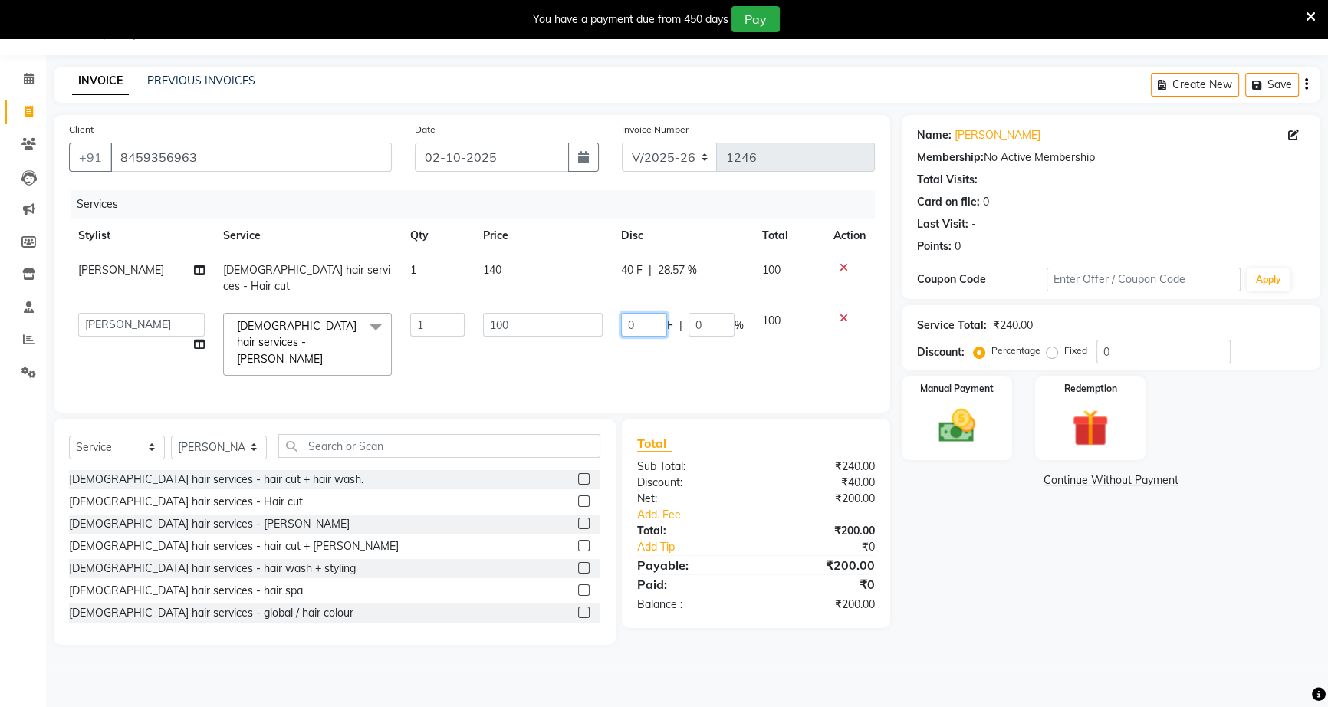
click at [624, 313] on input "0" at bounding box center [644, 325] width 46 height 24
type input "40"
click at [926, 508] on div "Name: Kamal Membership: No Active Membership Total Visits: Card on file: 0 Last…" at bounding box center [1117, 380] width 430 height 530
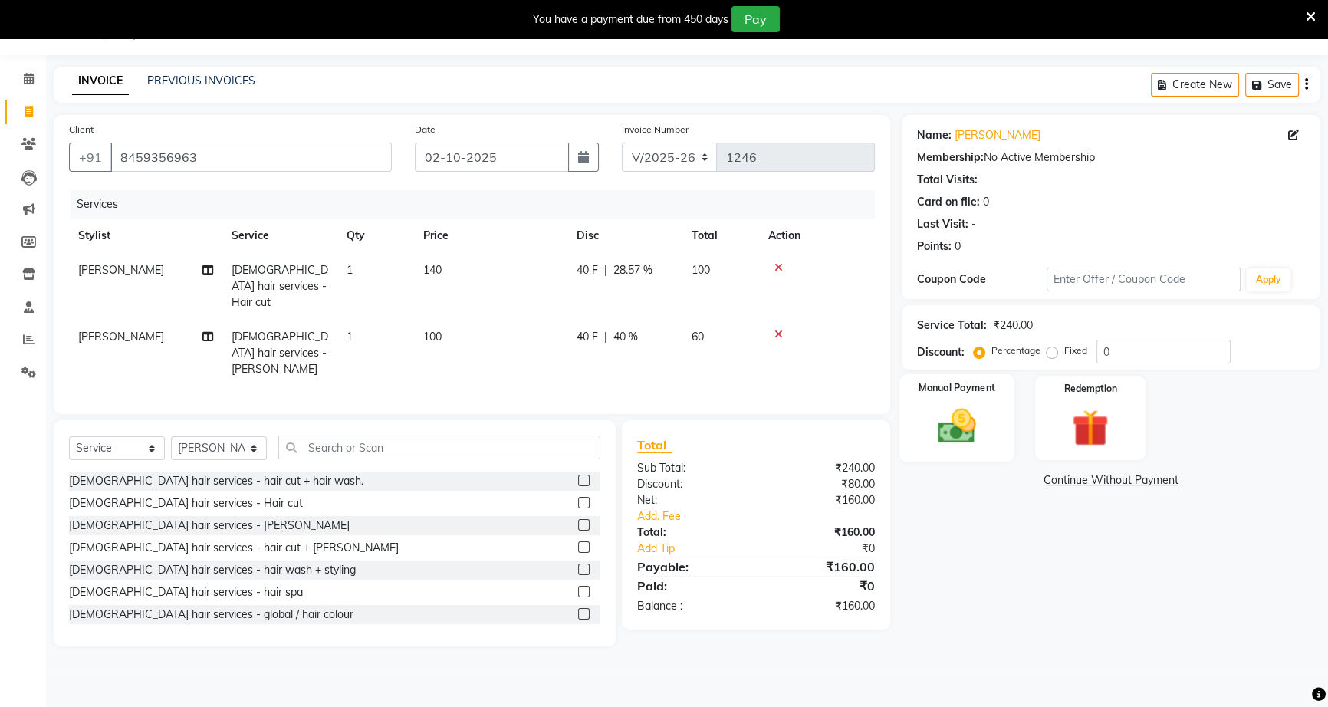
click at [954, 439] on img at bounding box center [957, 426] width 62 height 44
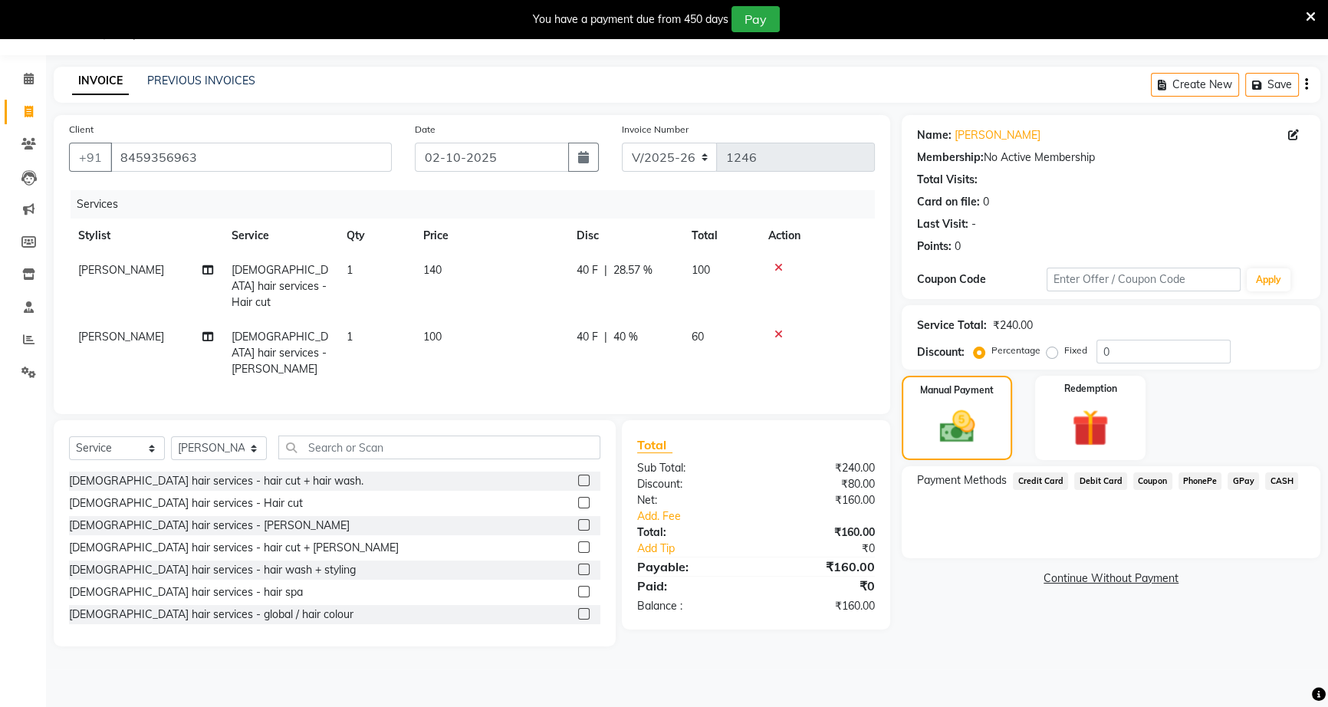
click at [1275, 479] on span "CASH" at bounding box center [1281, 481] width 33 height 18
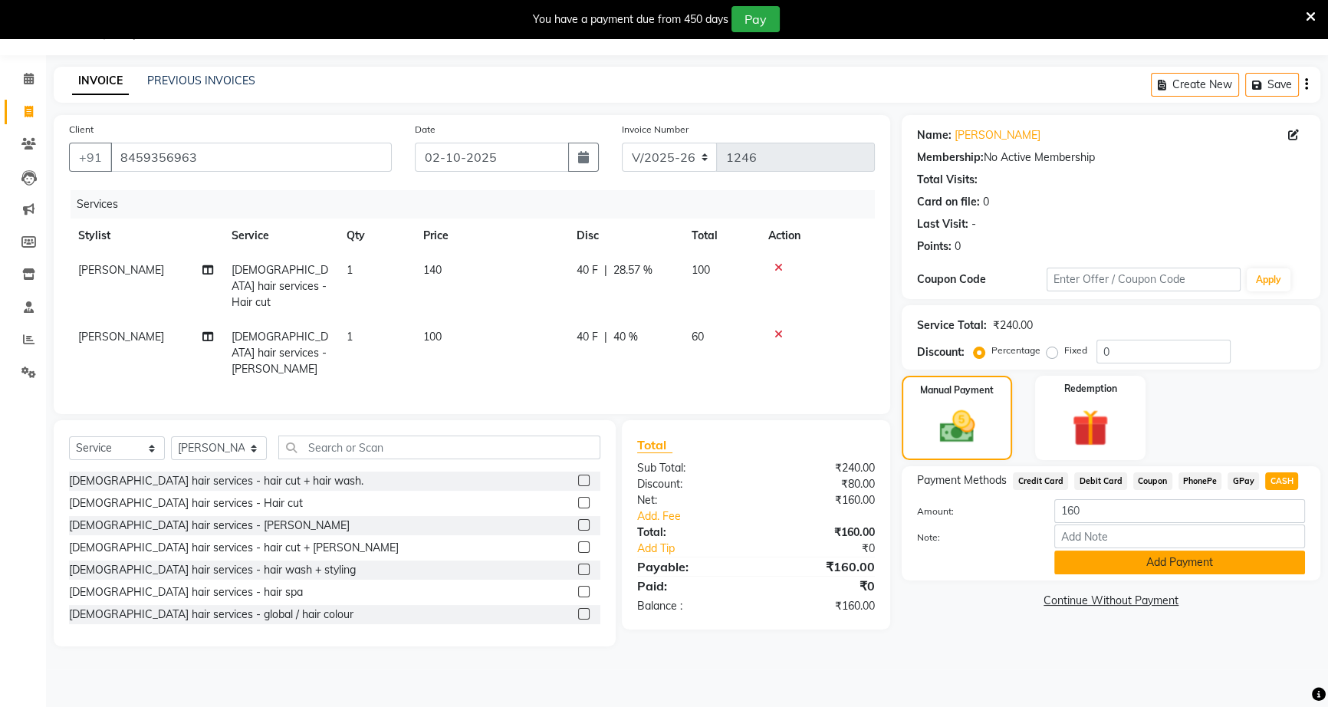
click at [1256, 565] on button "Add Payment" at bounding box center [1180, 563] width 251 height 24
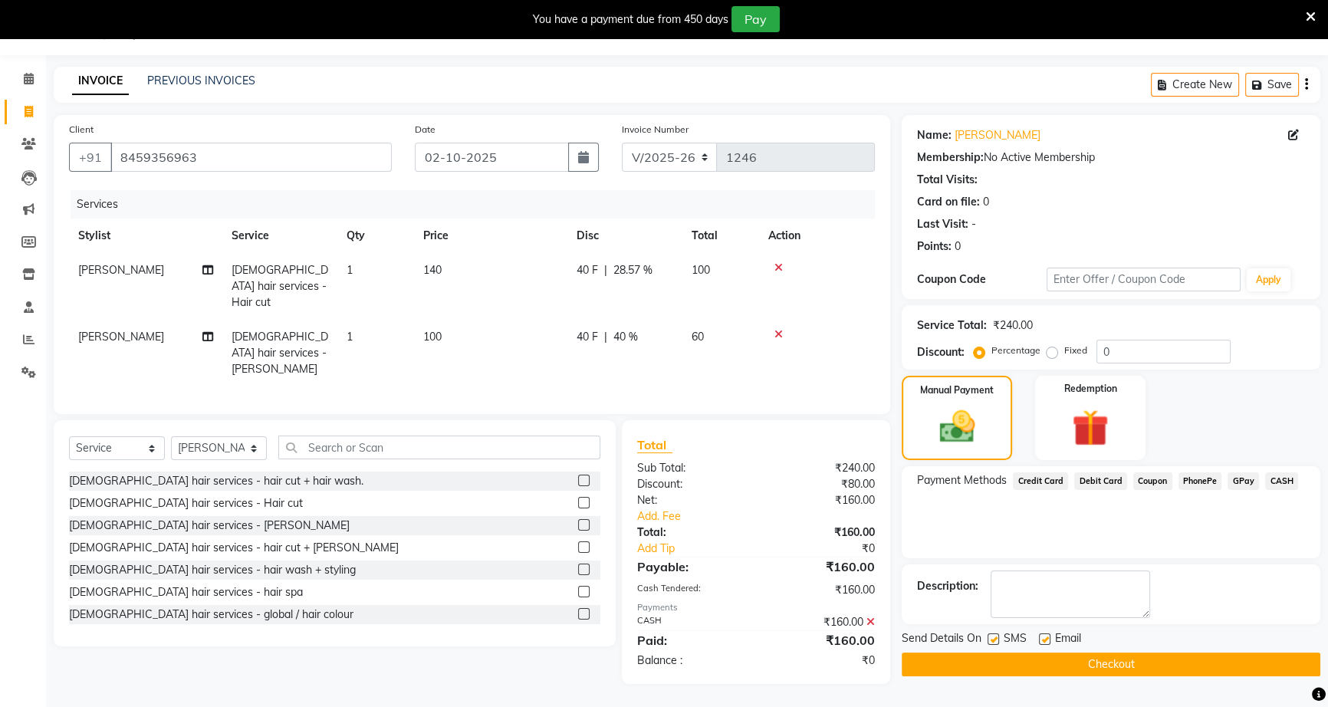
click at [1222, 663] on button "Checkout" at bounding box center [1111, 665] width 419 height 24
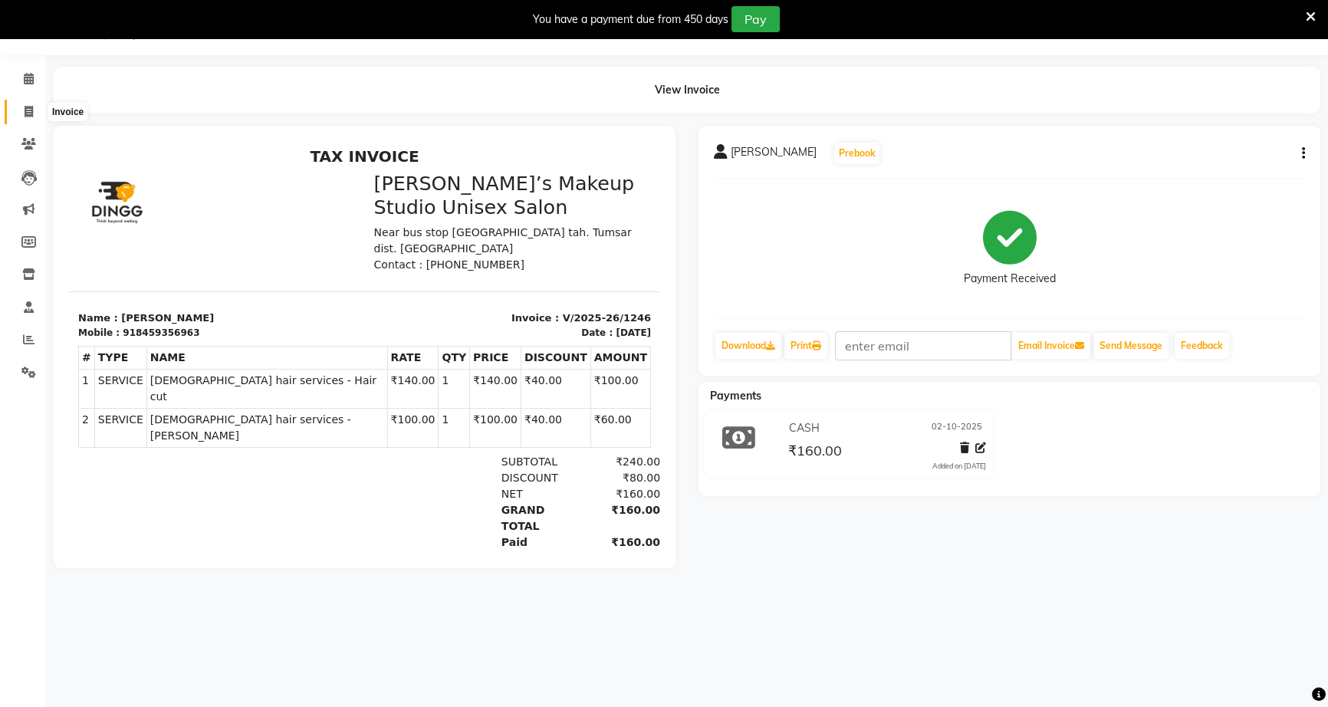
click at [29, 112] on icon at bounding box center [29, 112] width 8 height 12
select select "service"
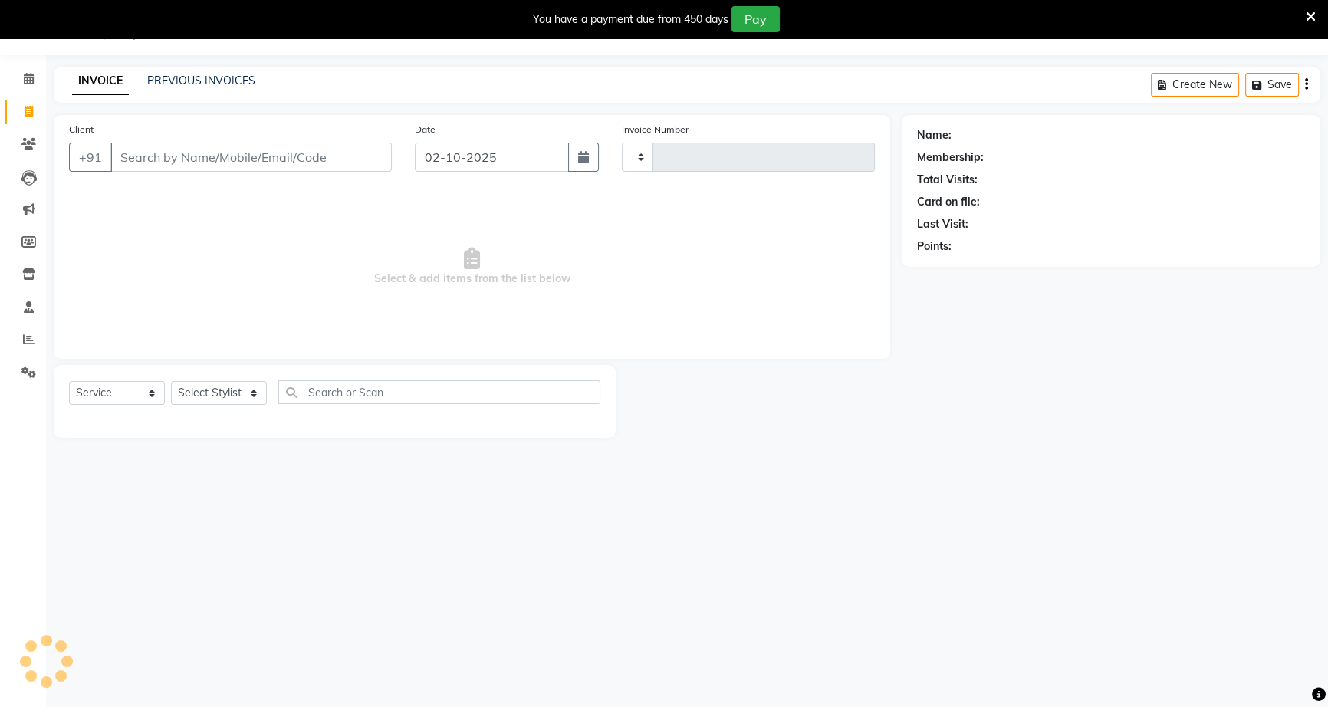
type input "1247"
select select "6543"
click at [255, 159] on input "Client" at bounding box center [250, 157] width 281 height 29
type input "9503351781"
click at [332, 161] on span "Add Client" at bounding box center [352, 157] width 61 height 15
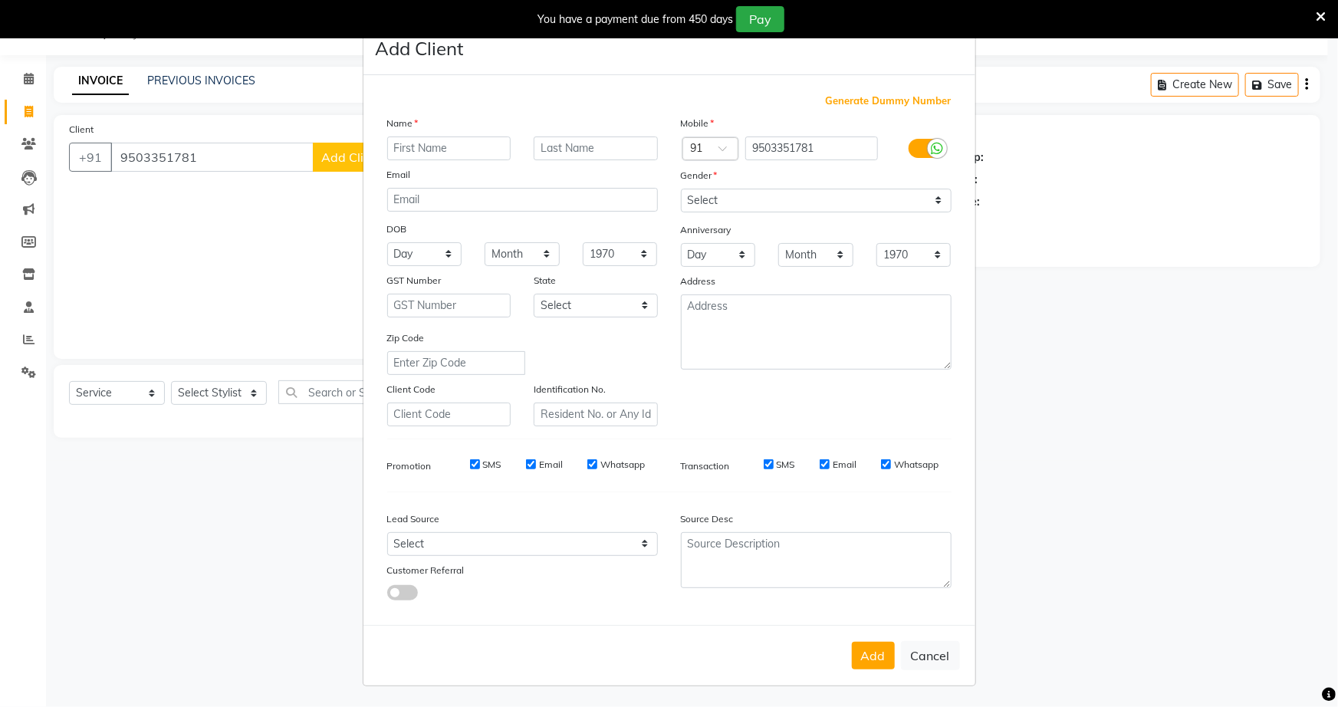
click at [451, 149] on input "text" at bounding box center [449, 149] width 124 height 24
type input "manoj tumsare"
click at [870, 209] on select "Select Male Female Other Prefer Not To Say" at bounding box center [816, 201] width 271 height 24
select select "male"
click at [681, 189] on select "Select Male Female Other Prefer Not To Say" at bounding box center [816, 201] width 271 height 24
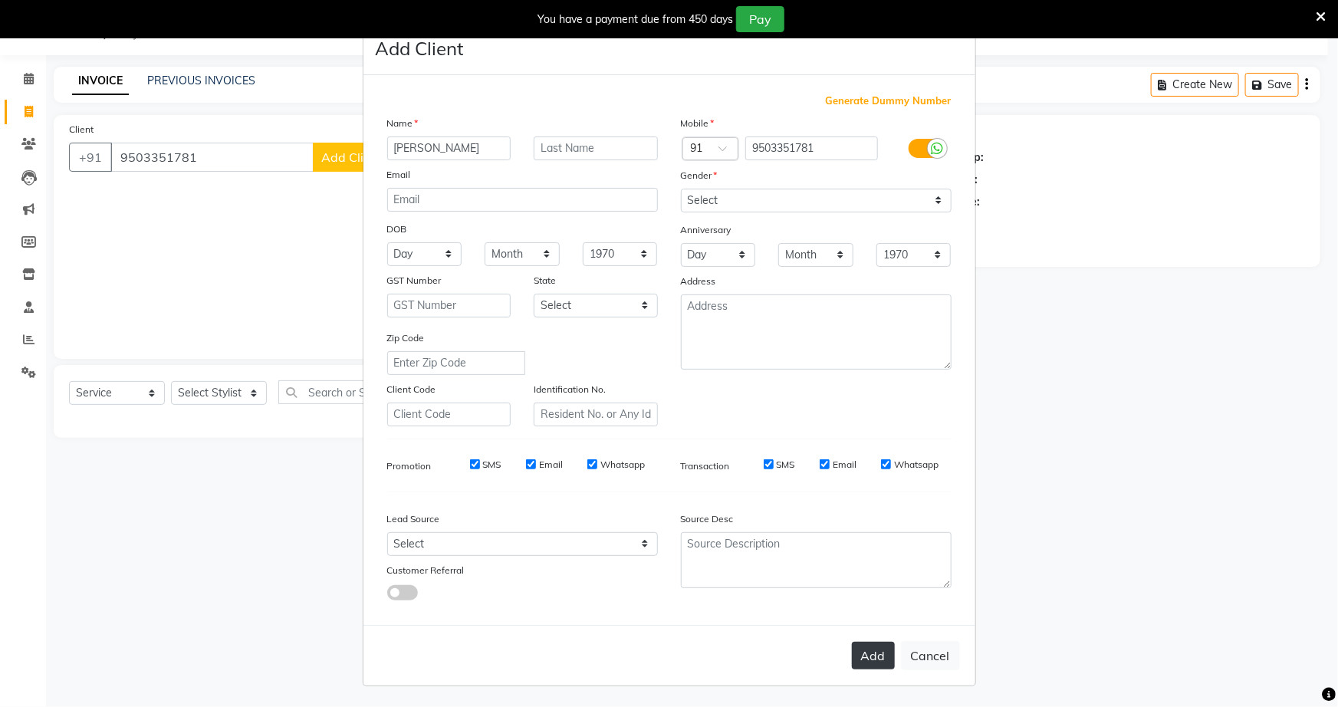
click at [880, 659] on button "Add" at bounding box center [873, 656] width 43 height 28
select select
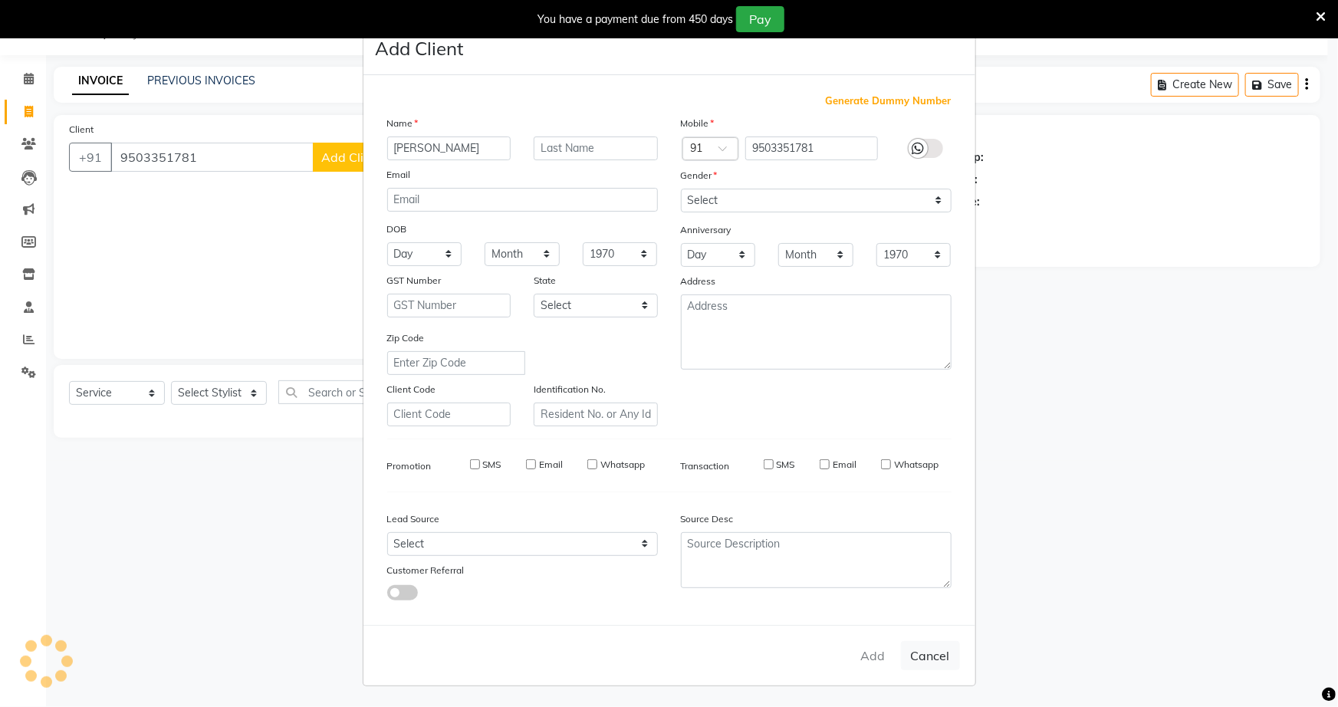
select select
checkbox input "false"
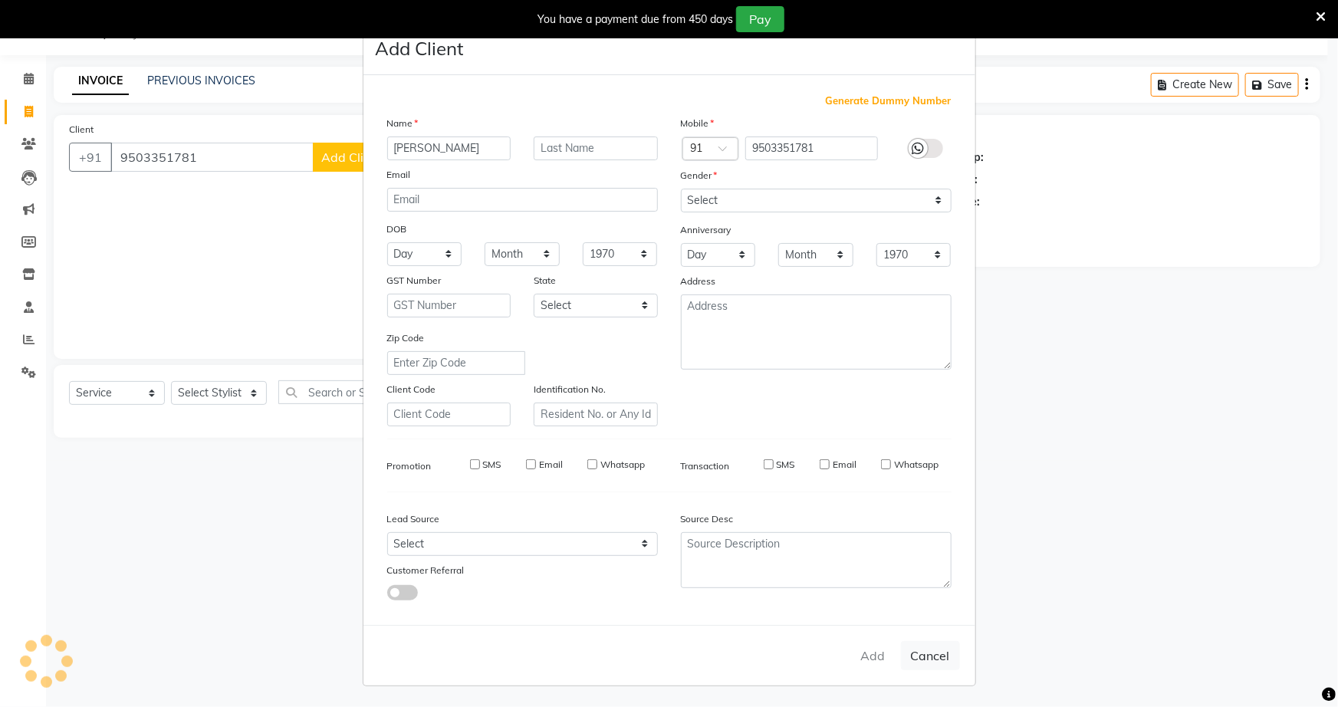
checkbox input "false"
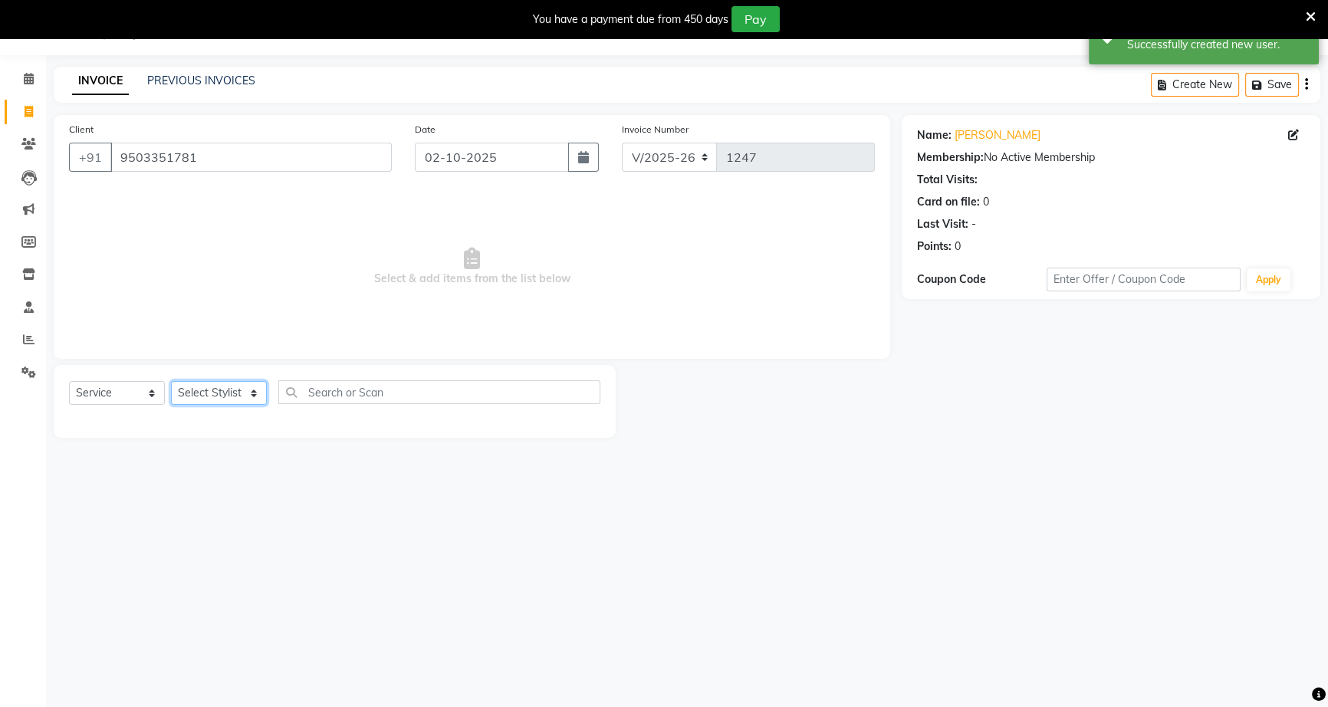
click at [227, 387] on select "Select Stylist [PERSON_NAME] [PERSON_NAME] [PERSON_NAME] [PERSON_NAME] rekha sn…" at bounding box center [219, 393] width 96 height 24
select select "50001"
click at [171, 381] on select "Select Stylist [PERSON_NAME] [PERSON_NAME] [PERSON_NAME] [PERSON_NAME] rekha sn…" at bounding box center [219, 393] width 96 height 24
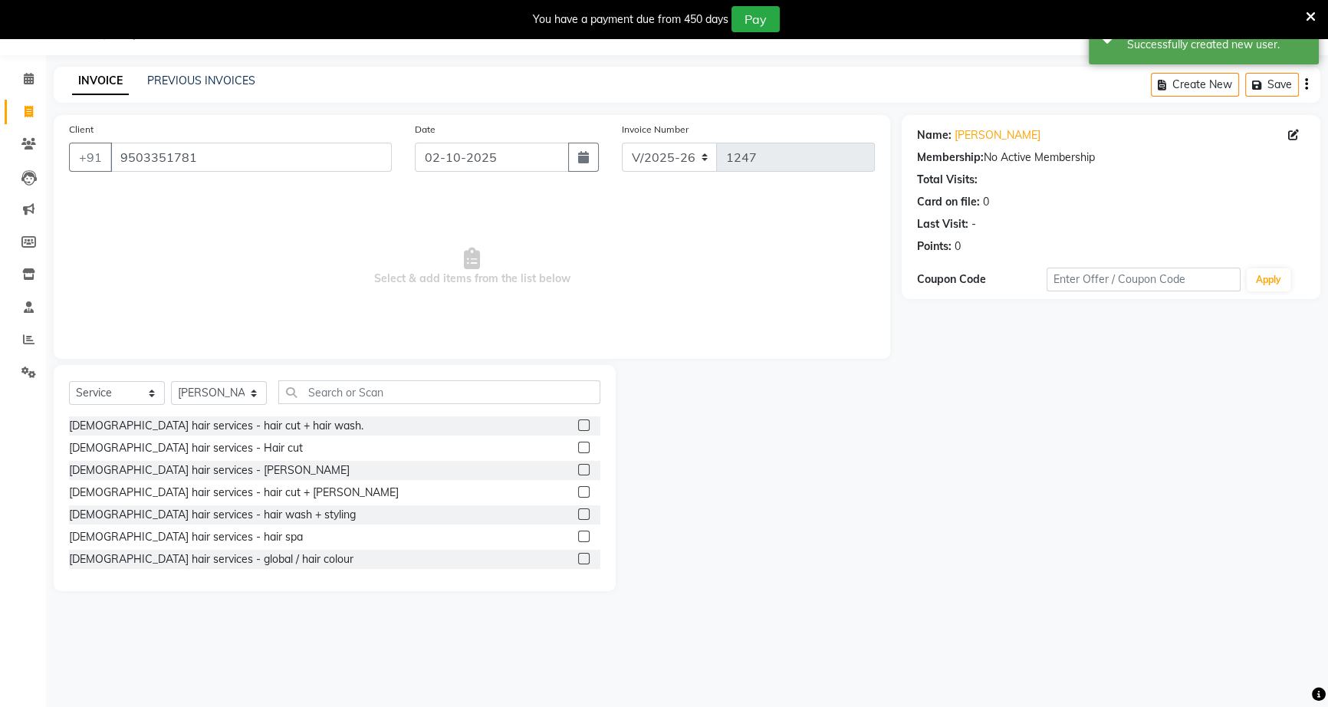
click at [578, 429] on label at bounding box center [584, 426] width 12 height 12
click at [578, 429] on input "checkbox" at bounding box center [583, 426] width 10 height 10
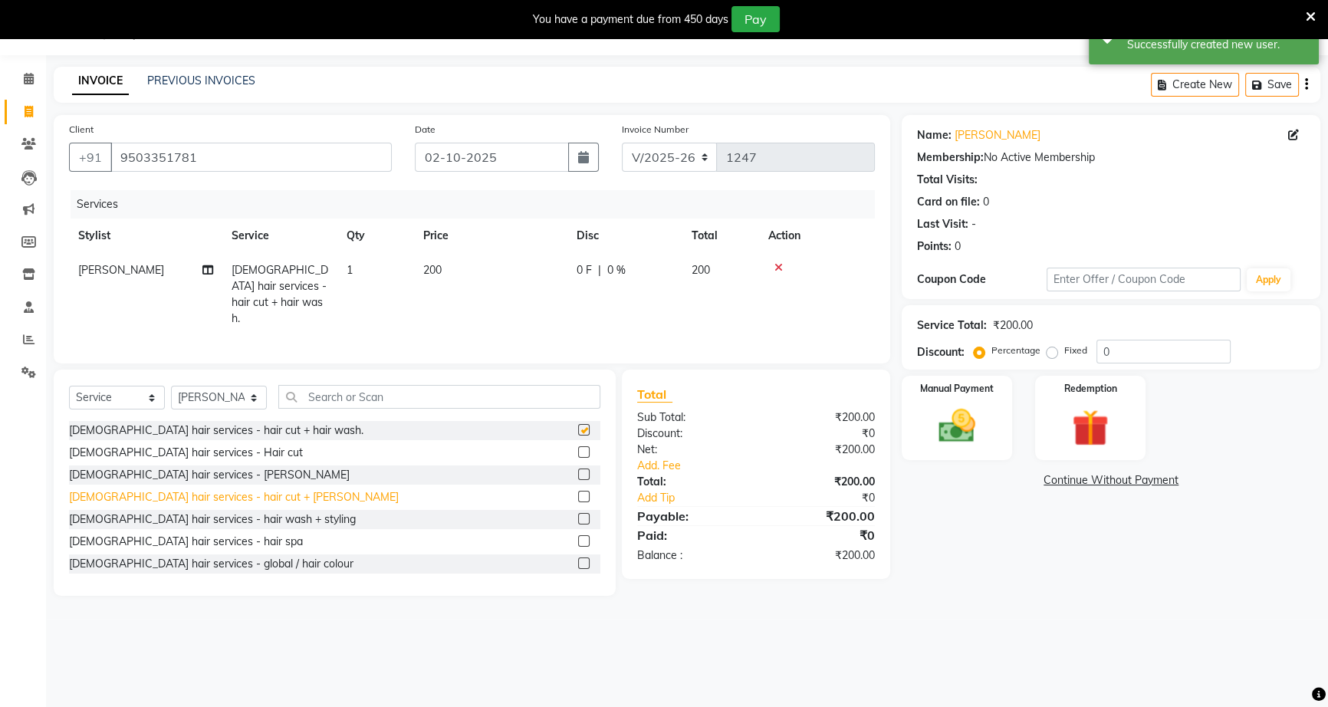
checkbox input "false"
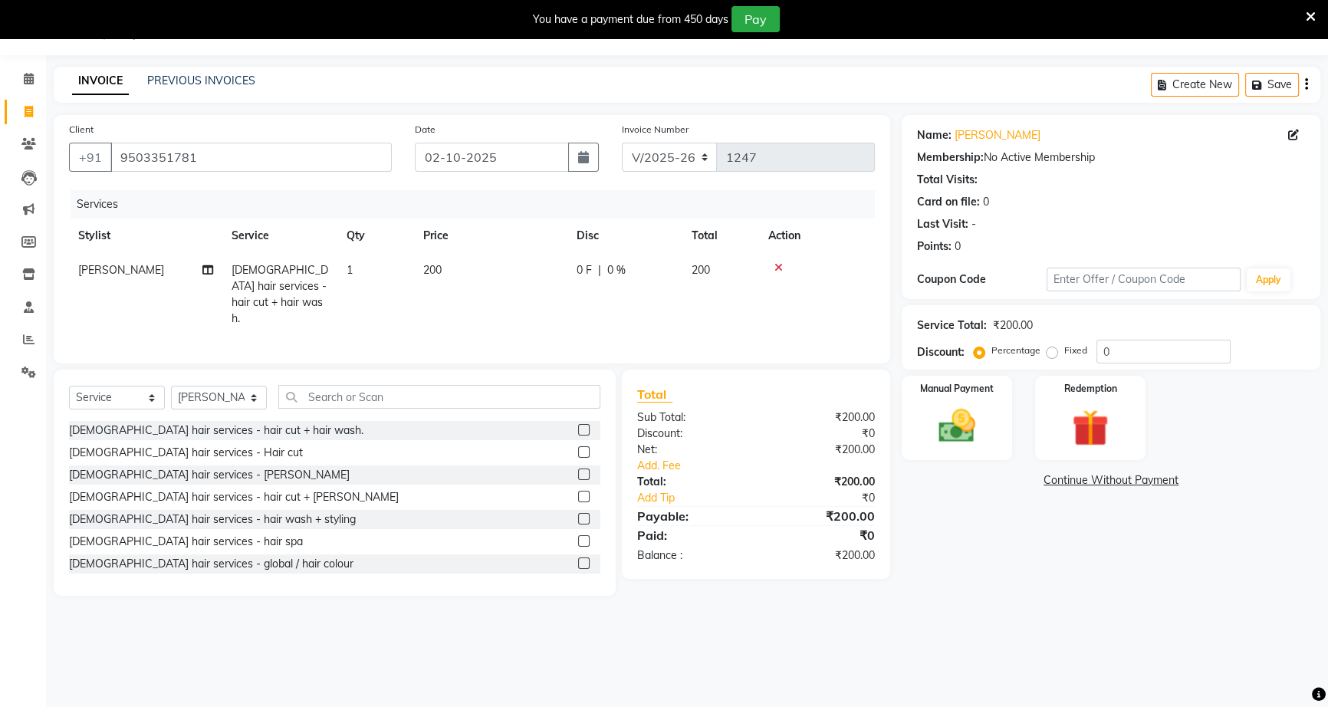
click at [578, 471] on label at bounding box center [584, 475] width 12 height 12
click at [578, 471] on input "checkbox" at bounding box center [583, 475] width 10 height 10
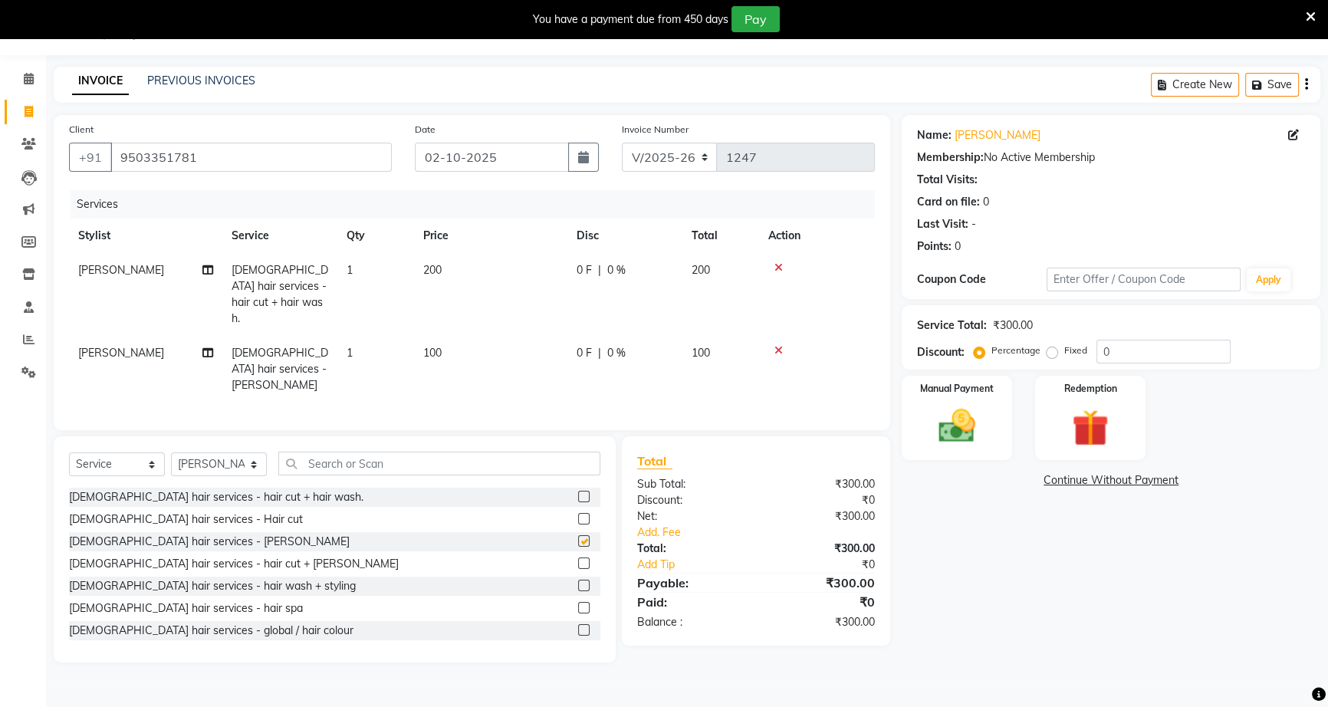
checkbox input "false"
click at [315, 452] on input "text" at bounding box center [439, 464] width 322 height 24
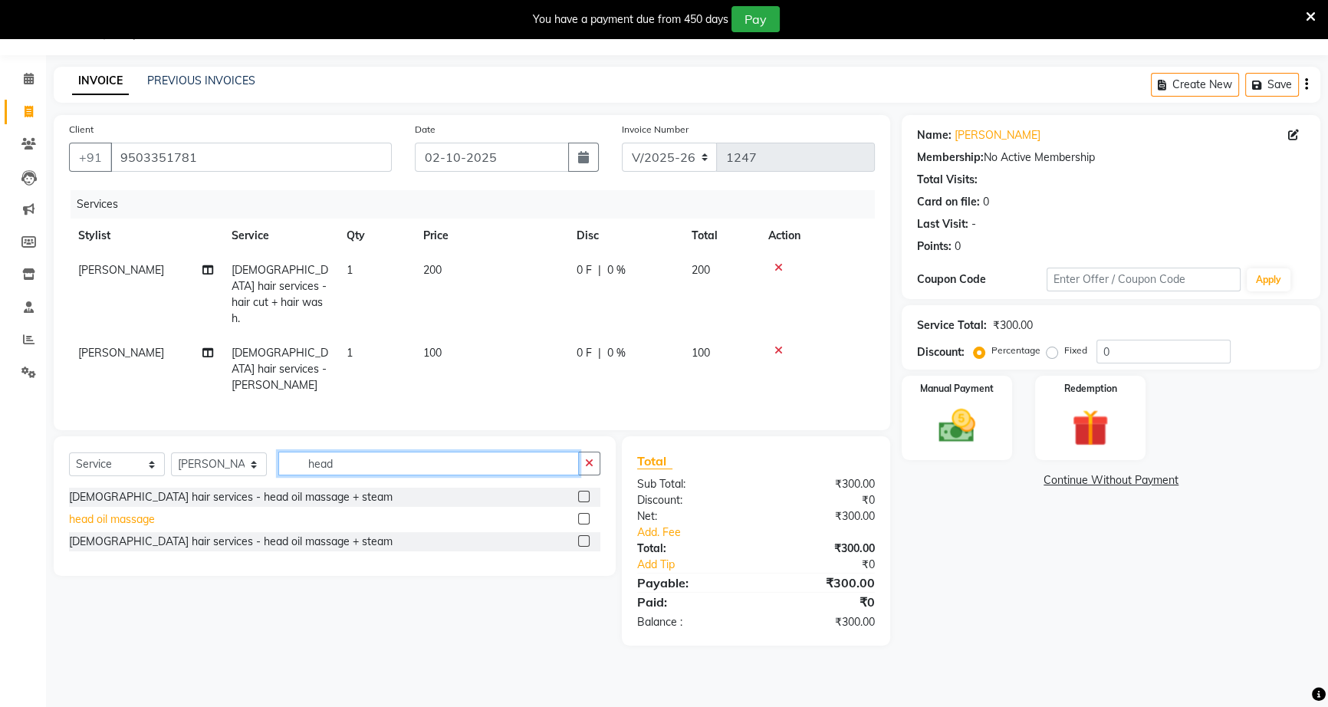
type input "head"
click at [124, 512] on div "head oil massage" at bounding box center [112, 520] width 86 height 16
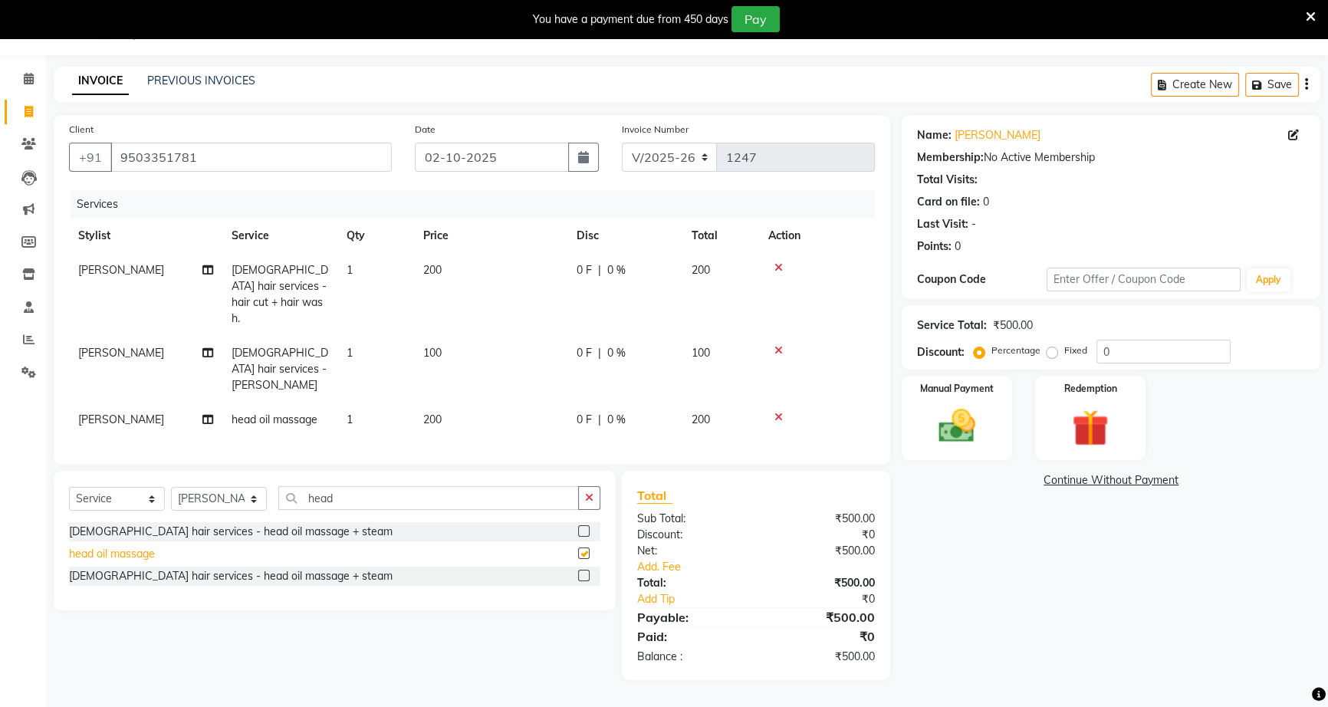
checkbox input "false"
click at [581, 412] on span "0 F" at bounding box center [584, 420] width 15 height 16
select select "50001"
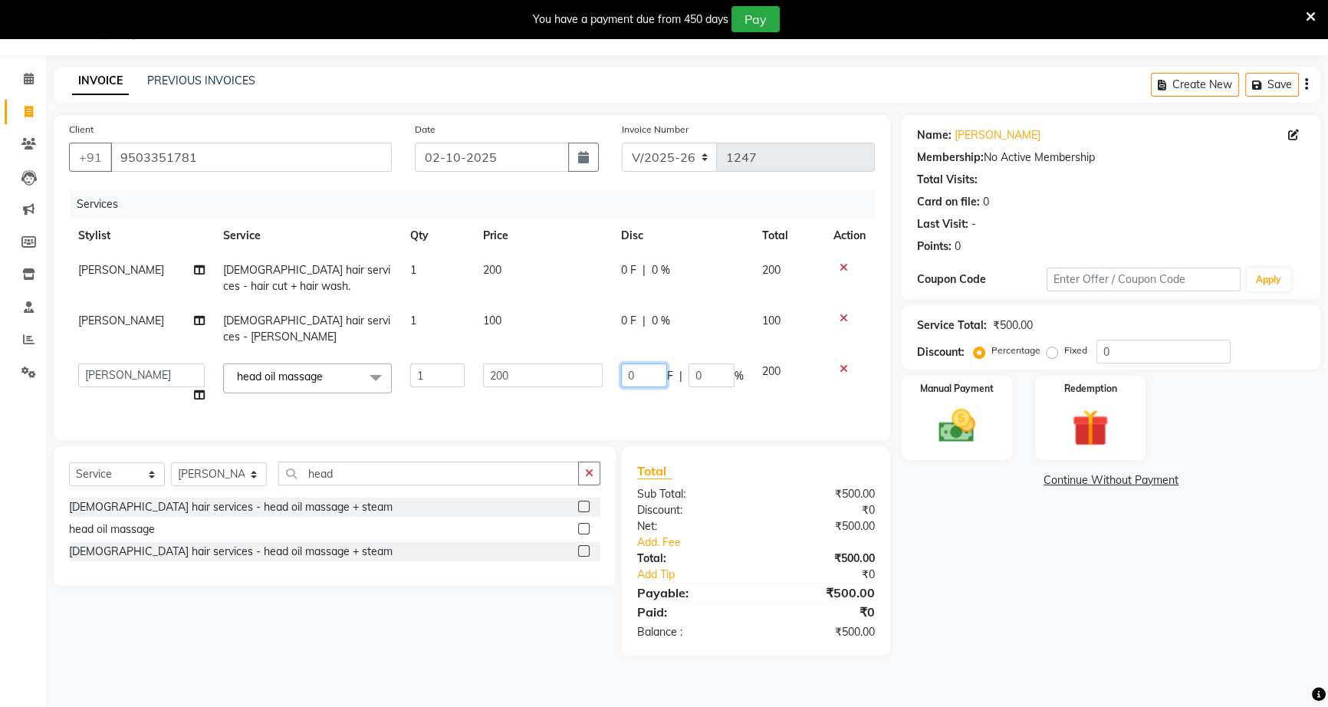
click at [621, 364] on input "0" at bounding box center [644, 376] width 46 height 24
type input "50"
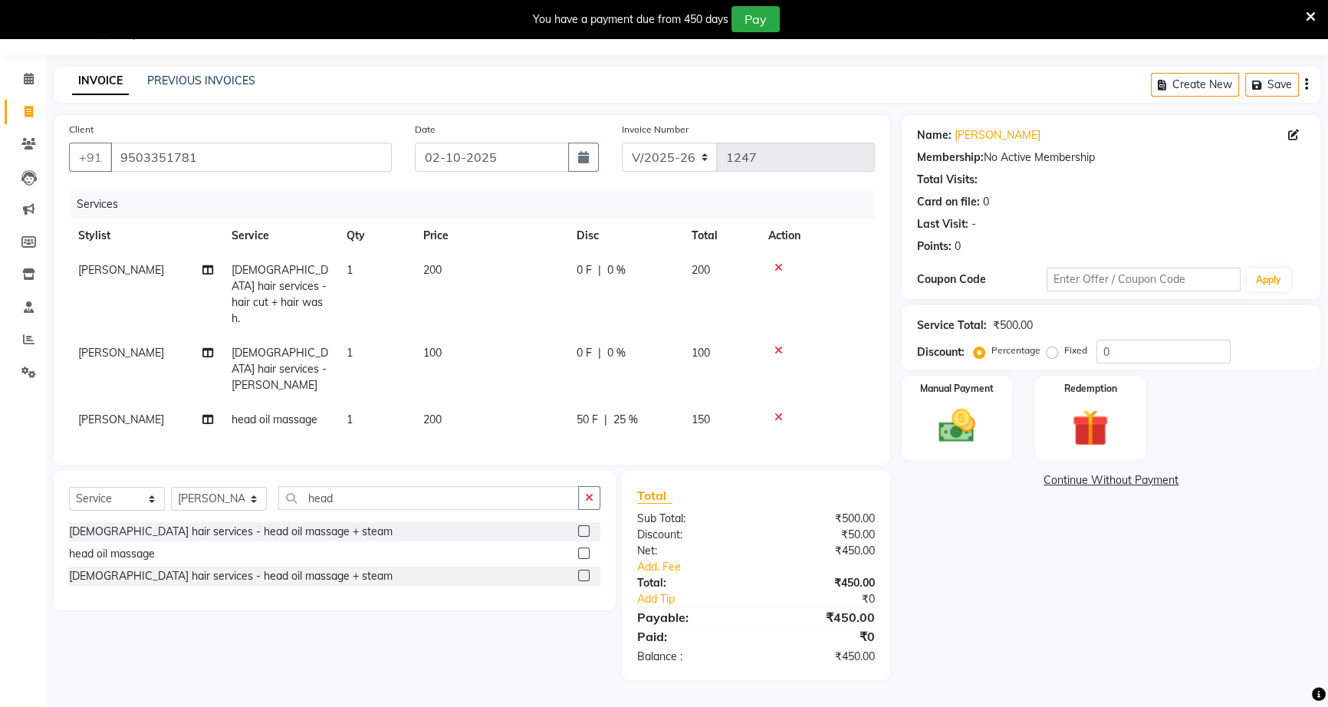
click at [624, 336] on td "0 F | 0 %" at bounding box center [625, 369] width 115 height 67
select select "50001"
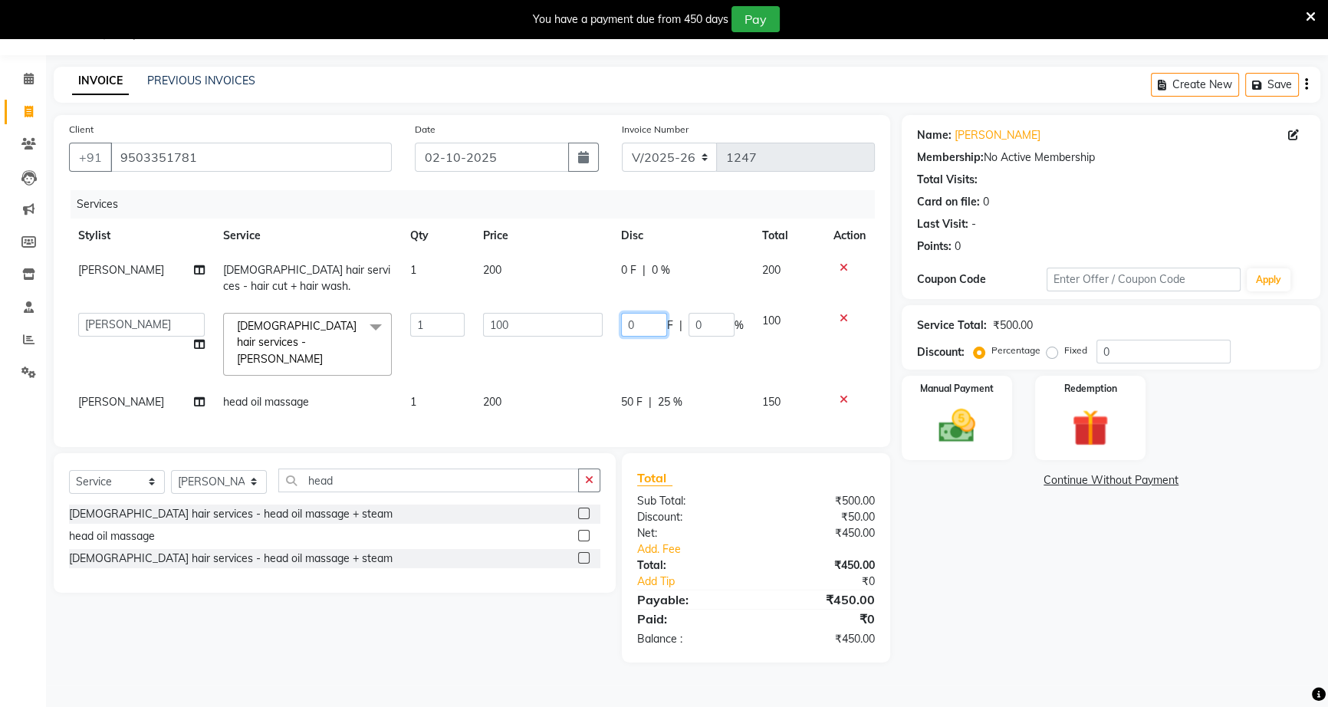
click at [621, 324] on input "0" at bounding box center [644, 325] width 46 height 24
type input "40"
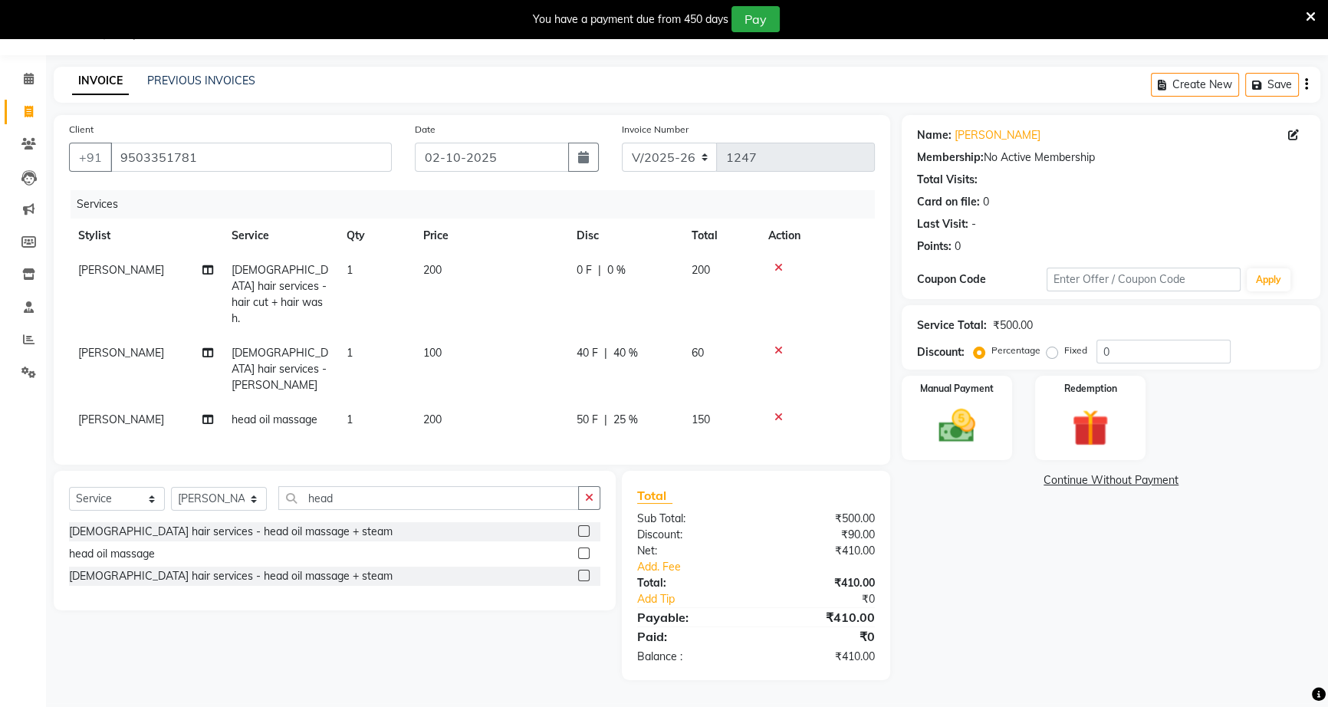
click at [627, 266] on div "0 F | 0 %" at bounding box center [625, 270] width 97 height 16
select select "50001"
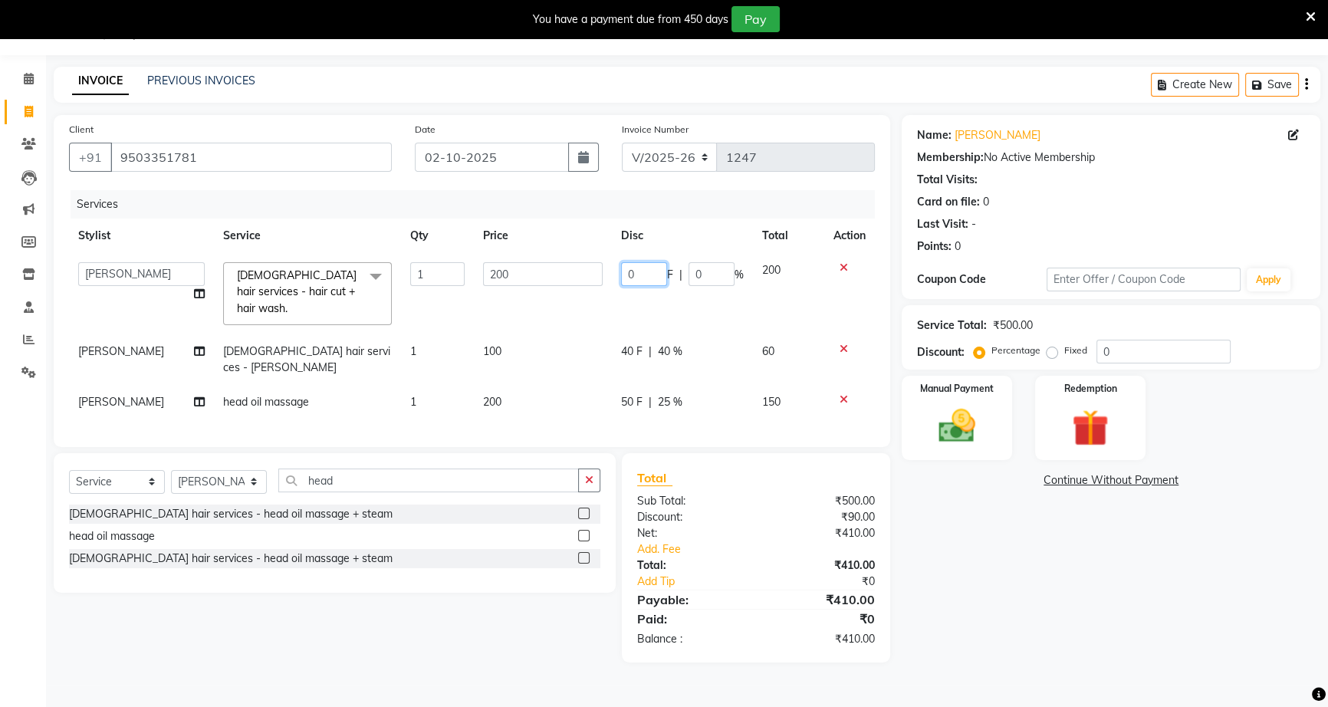
click at [621, 270] on input "0" at bounding box center [644, 274] width 46 height 24
type input "50"
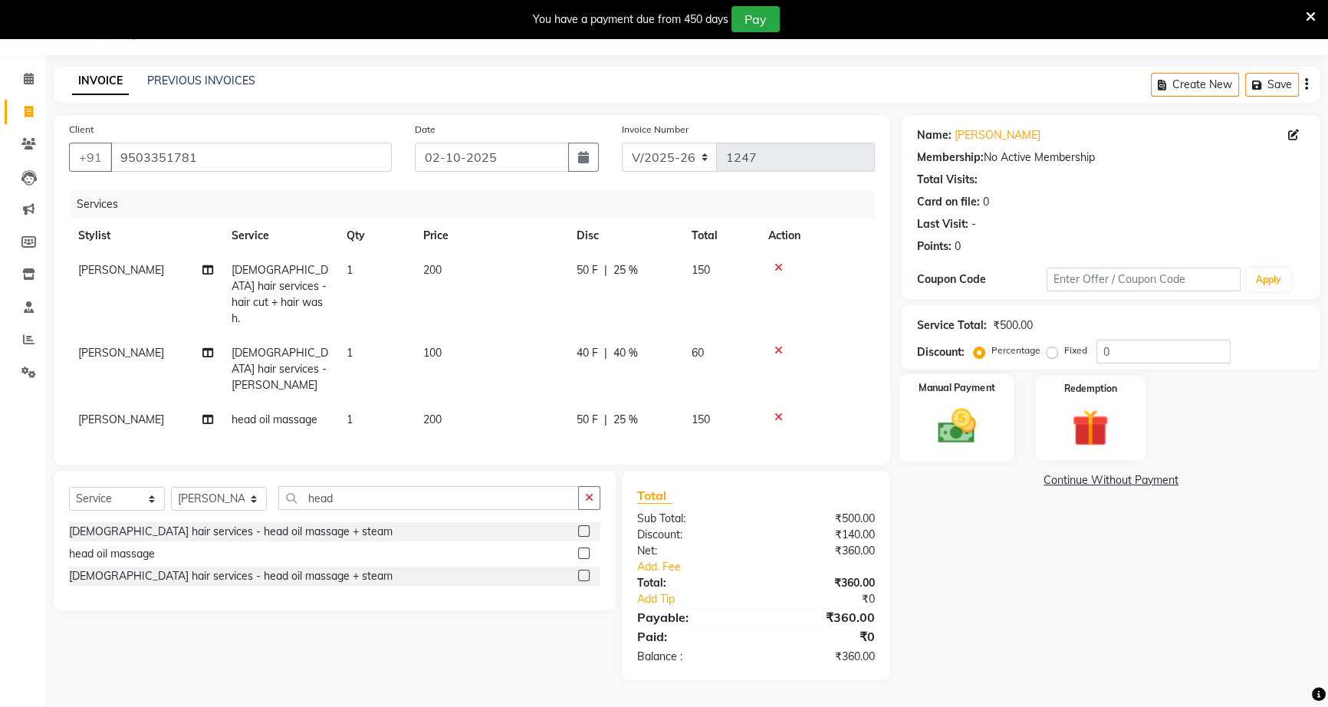
click at [989, 438] on div "Manual Payment" at bounding box center [957, 417] width 115 height 87
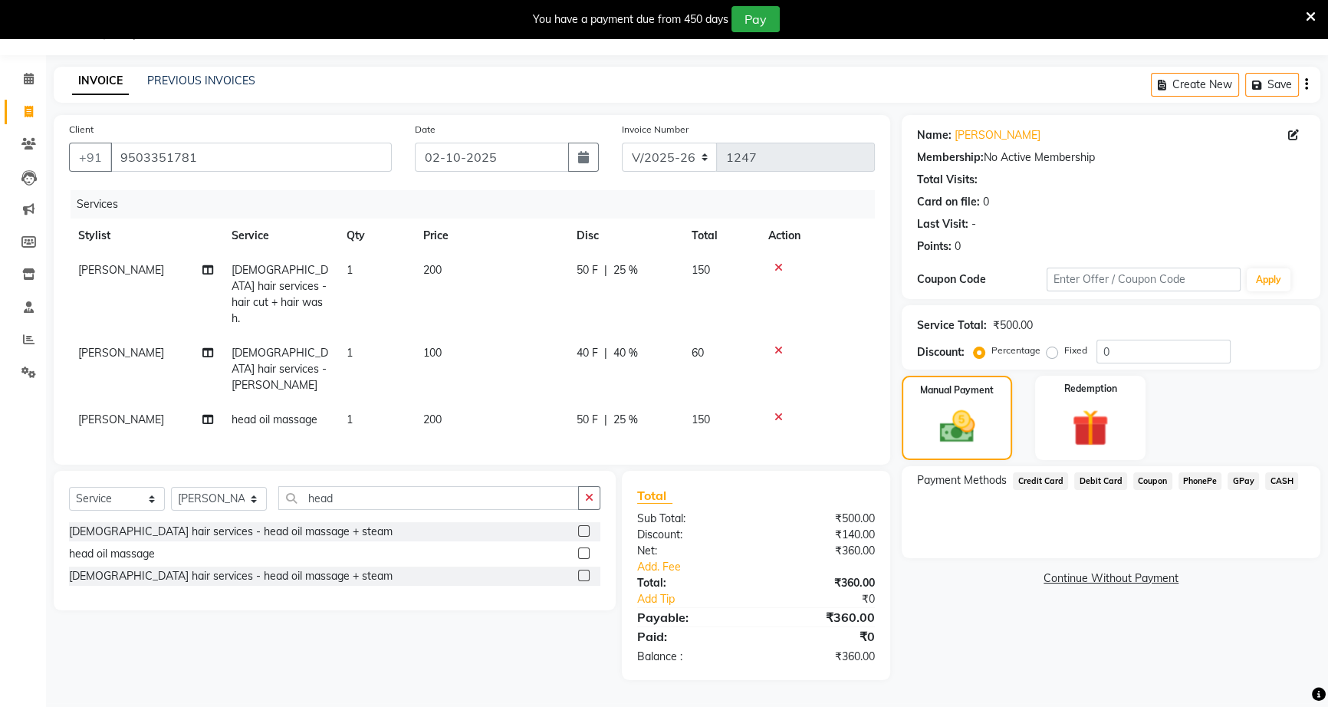
click at [1273, 481] on span "CASH" at bounding box center [1281, 481] width 33 height 18
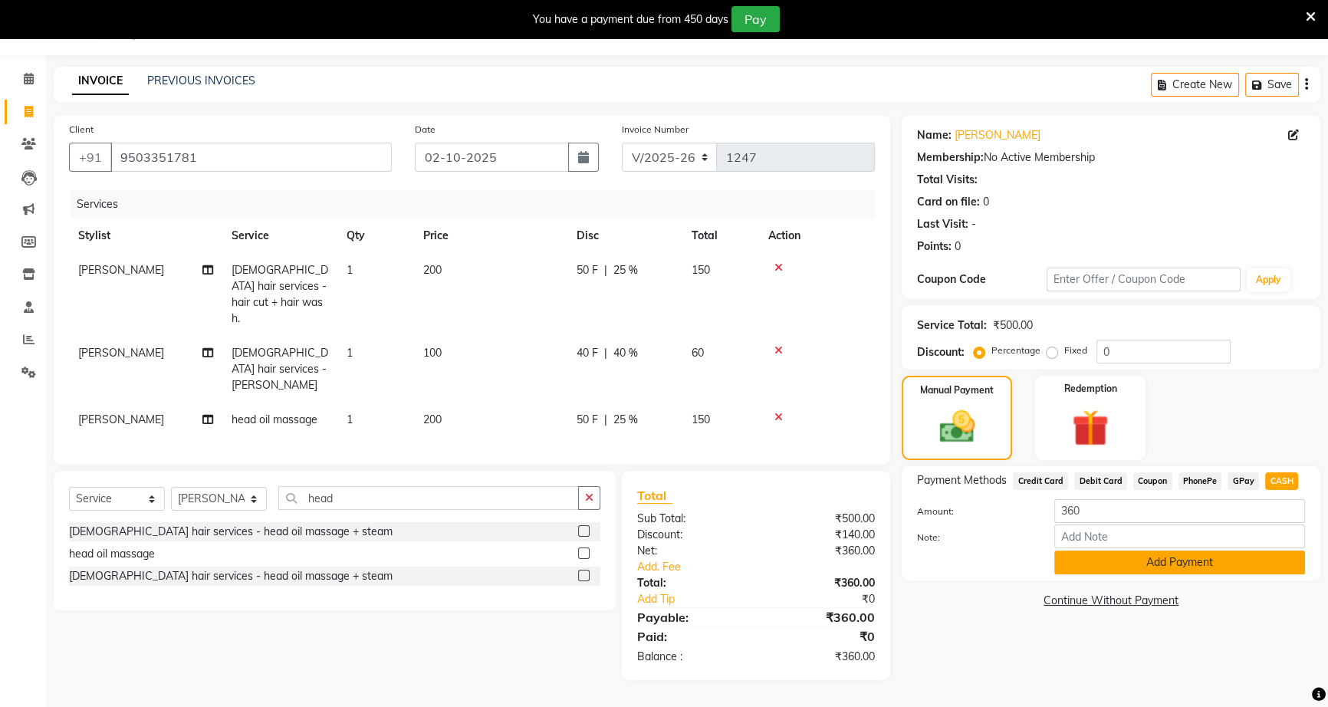
click at [1196, 562] on button "Add Payment" at bounding box center [1180, 563] width 251 height 24
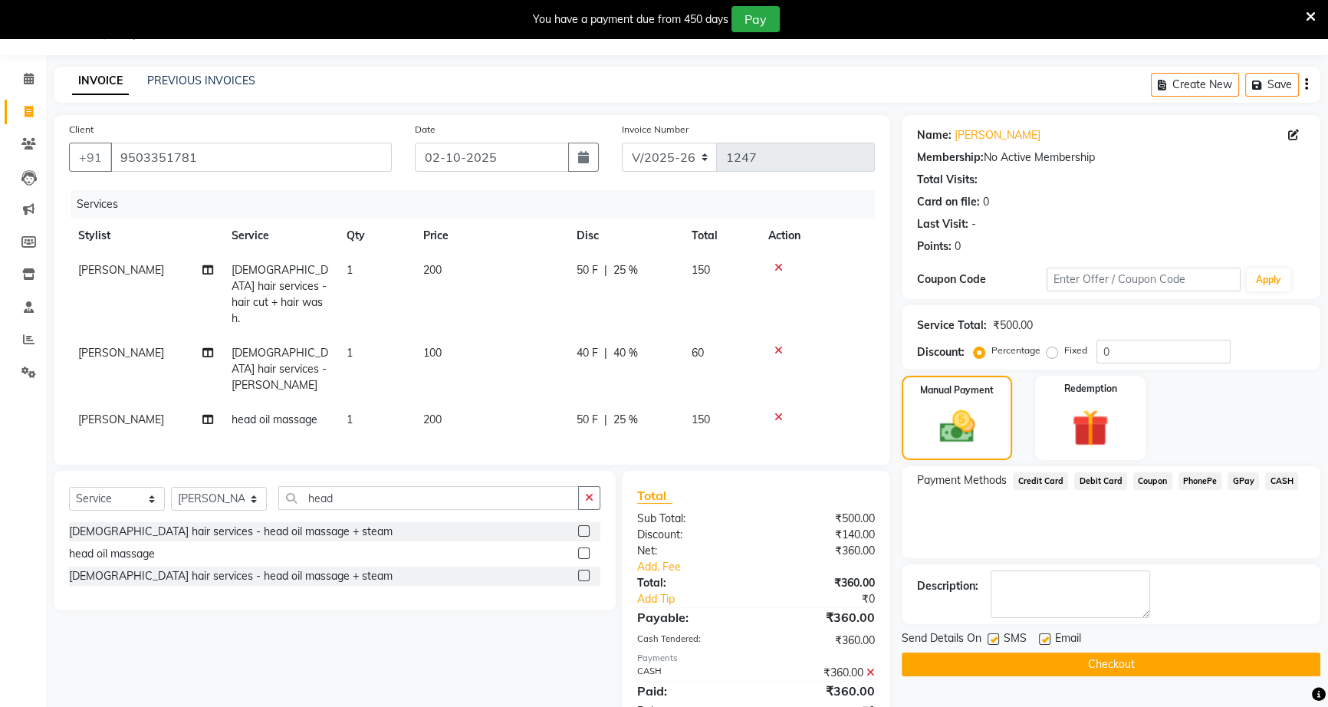
click at [587, 412] on span "50 F" at bounding box center [587, 420] width 21 height 16
select select "50001"
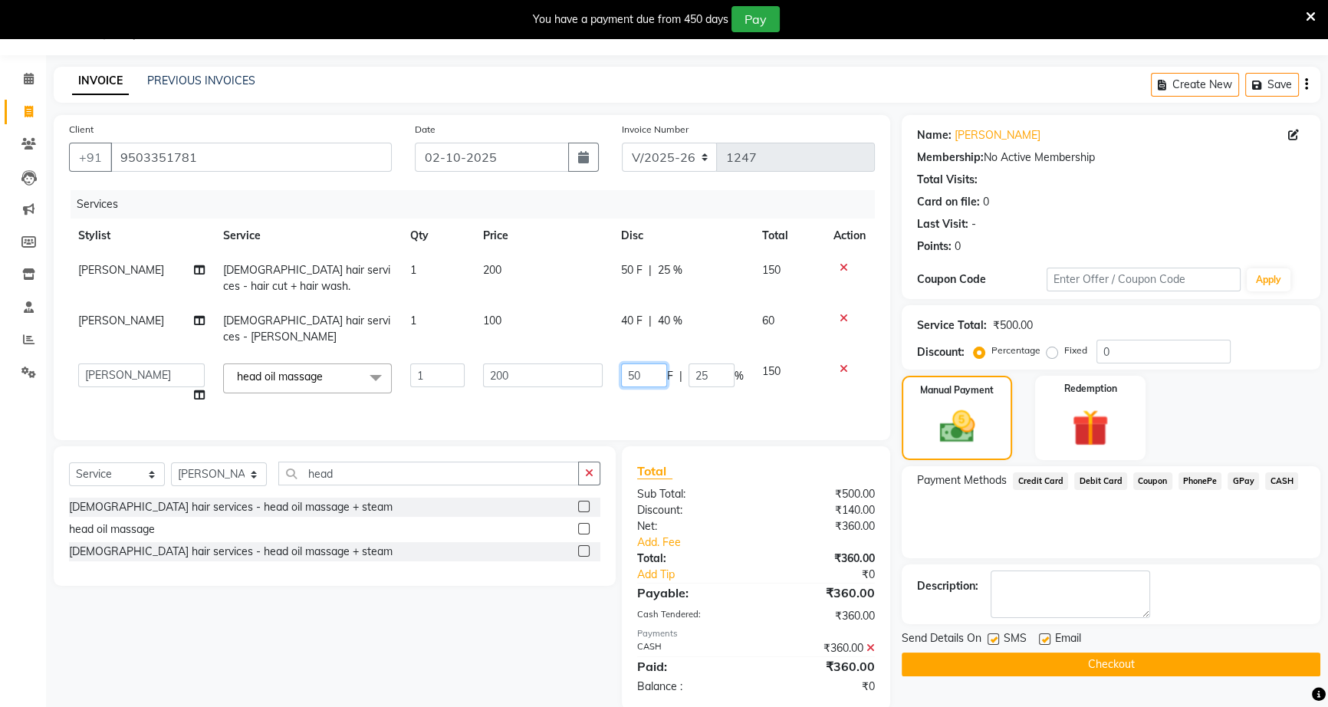
click at [636, 364] on input "50" at bounding box center [644, 376] width 46 height 24
type input "60"
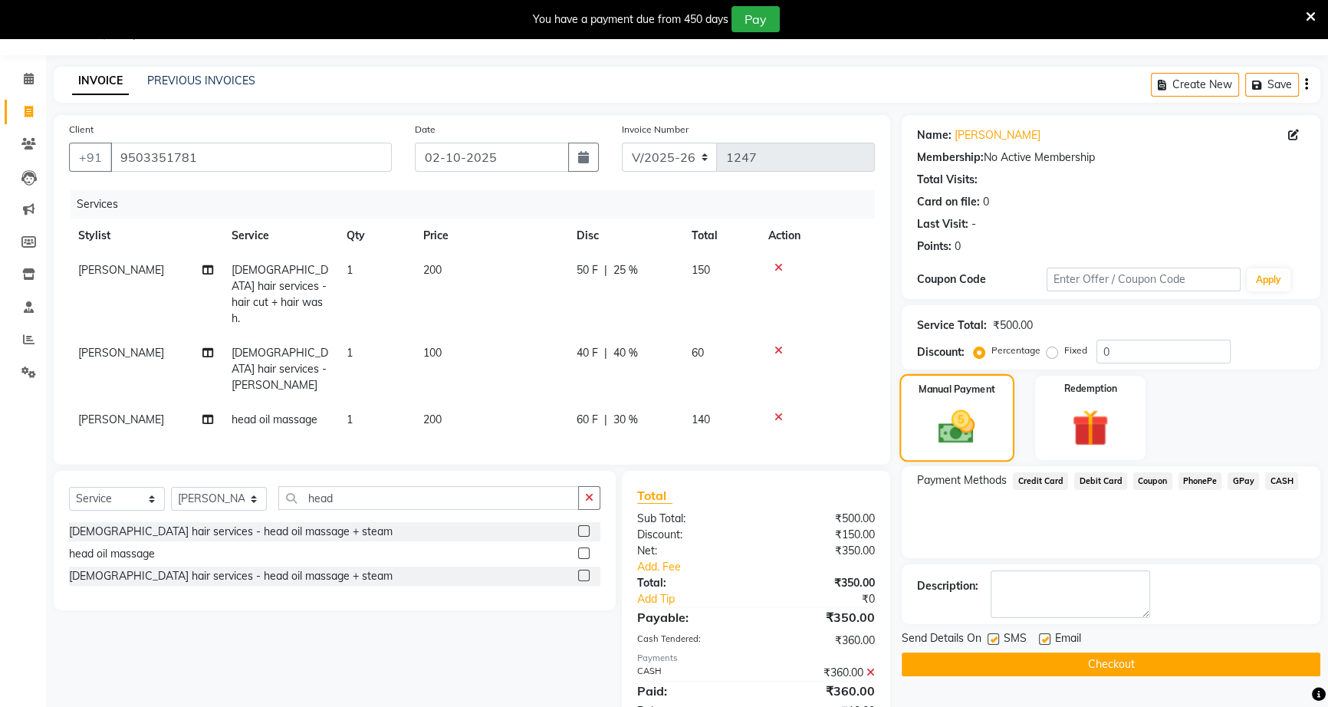
click at [943, 428] on img at bounding box center [957, 427] width 60 height 42
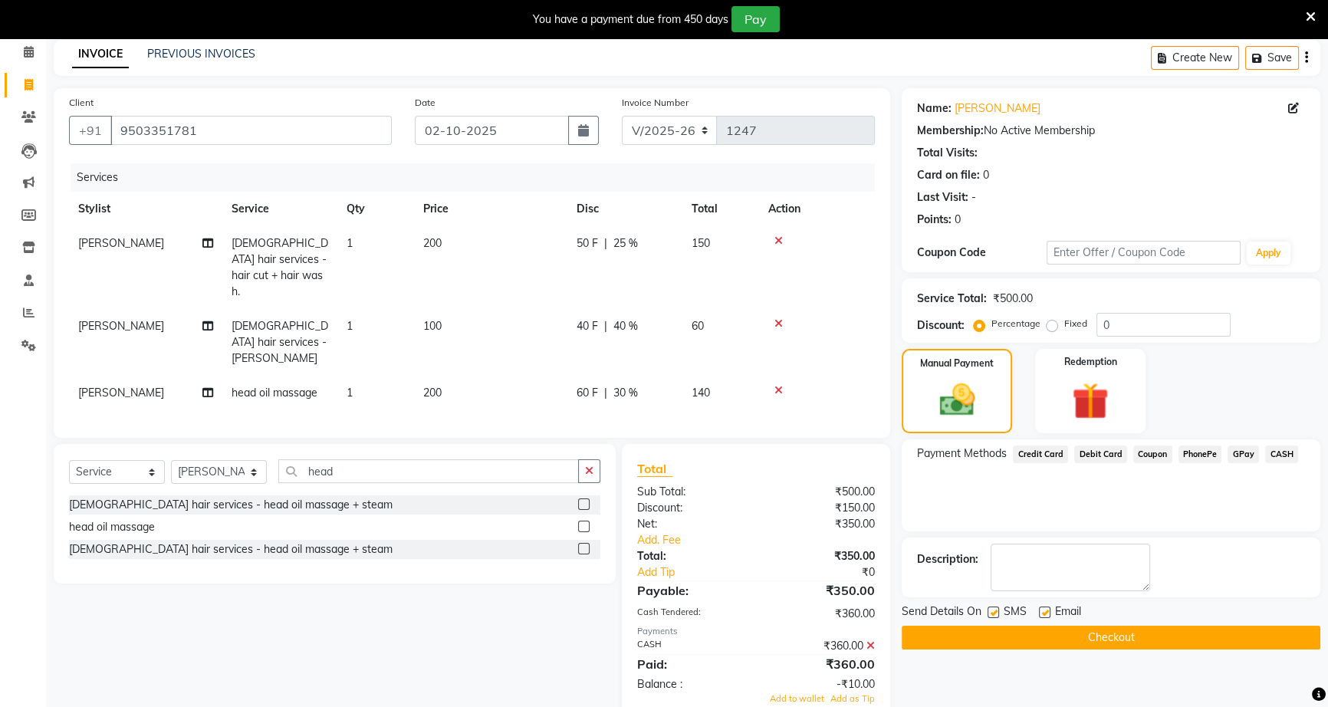
scroll to position [80, 0]
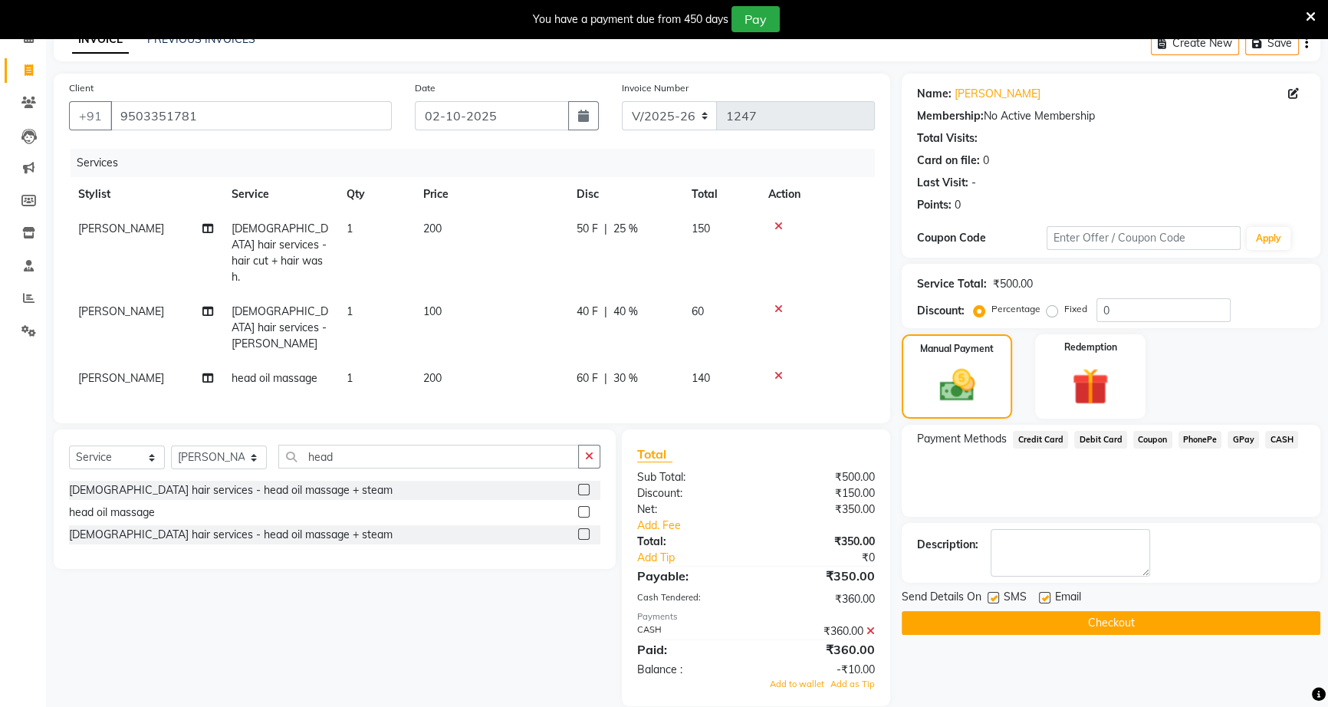
click at [871, 626] on icon at bounding box center [871, 631] width 8 height 11
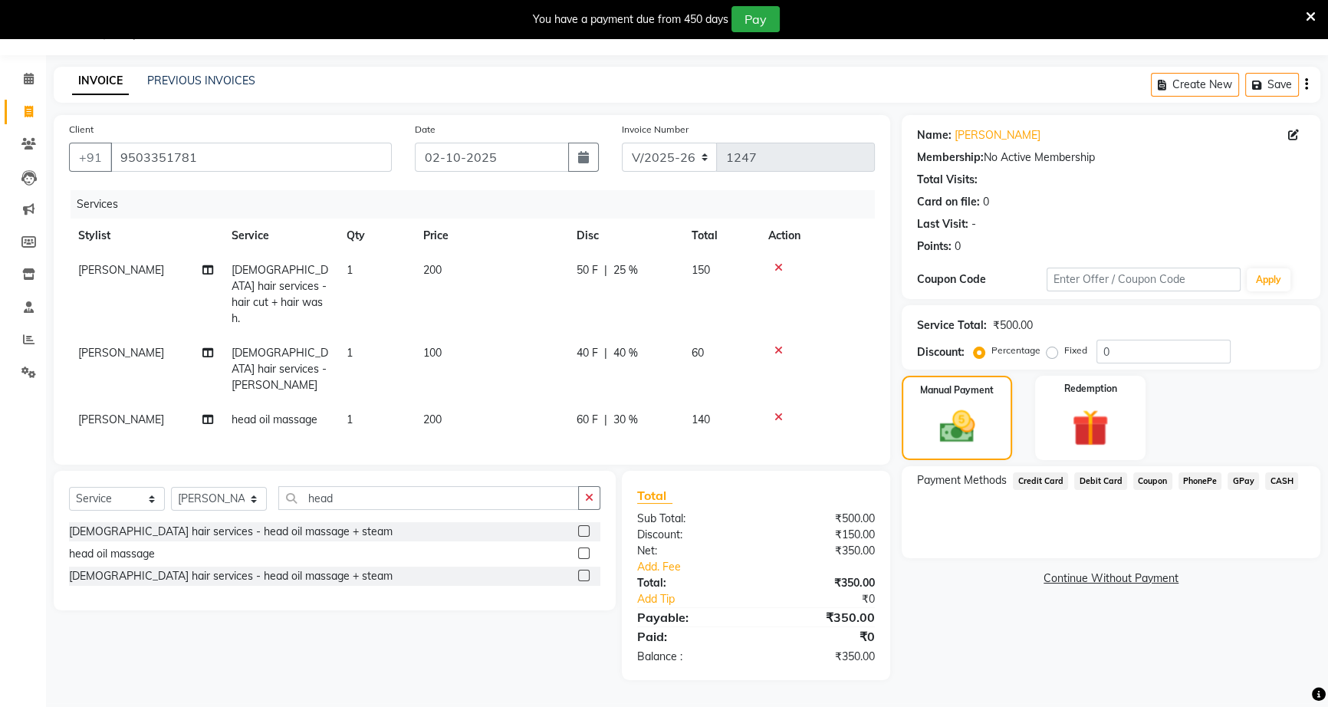
scroll to position [38, 0]
click at [936, 432] on img at bounding box center [957, 427] width 60 height 42
click at [1274, 481] on span "CASH" at bounding box center [1281, 481] width 33 height 18
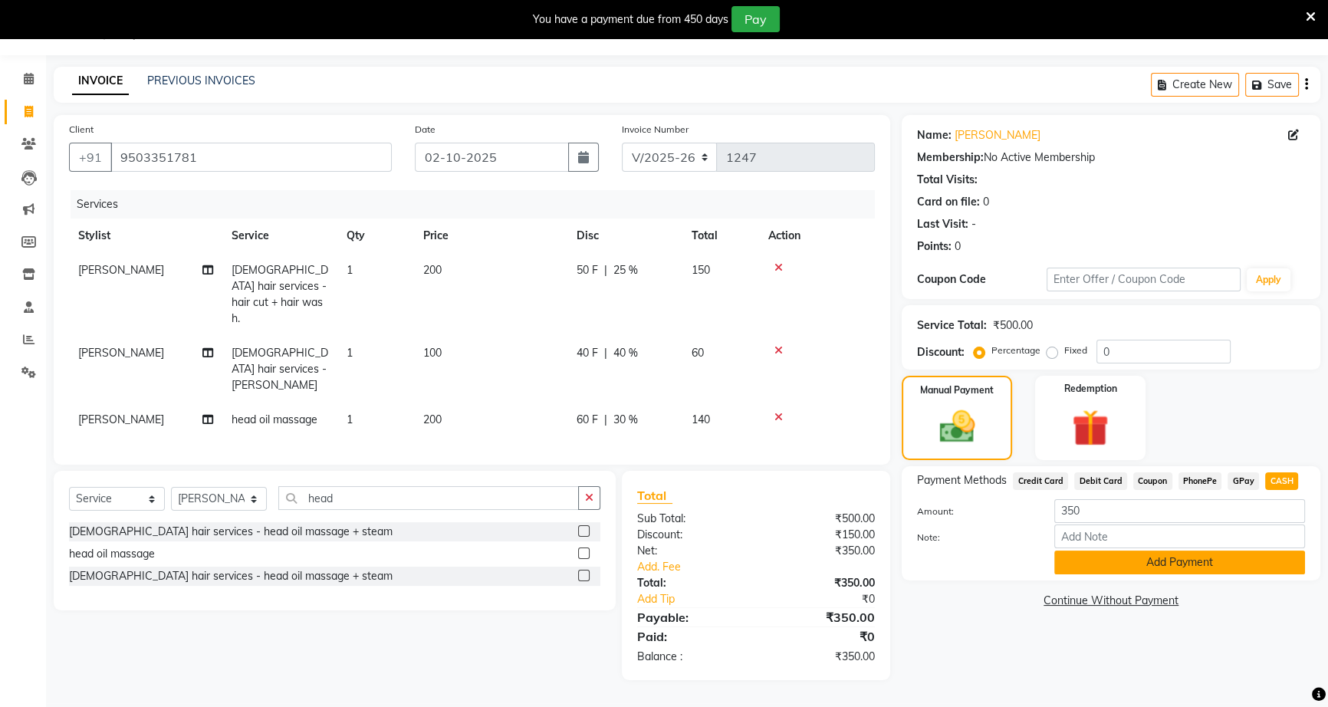
click at [1167, 555] on button "Add Payment" at bounding box center [1180, 563] width 251 height 24
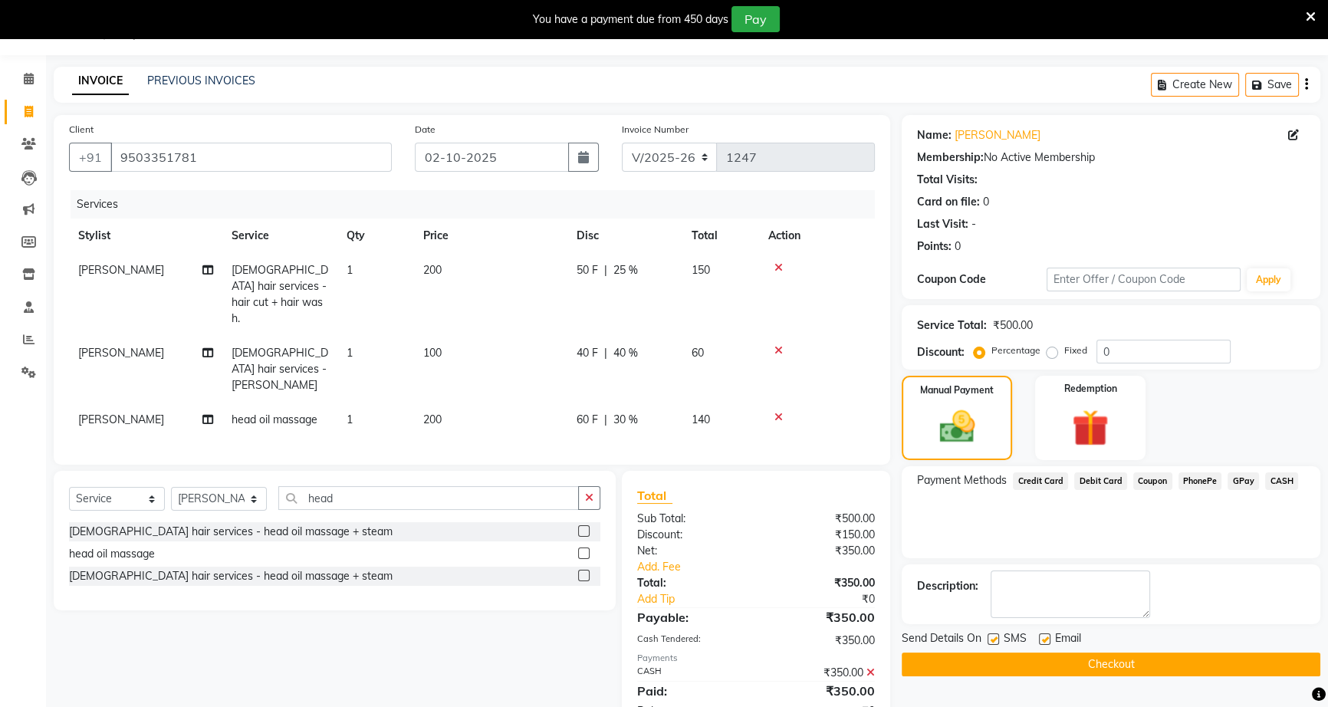
click at [1059, 663] on button "Checkout" at bounding box center [1111, 665] width 419 height 24
